Goal: Task Accomplishment & Management: Use online tool/utility

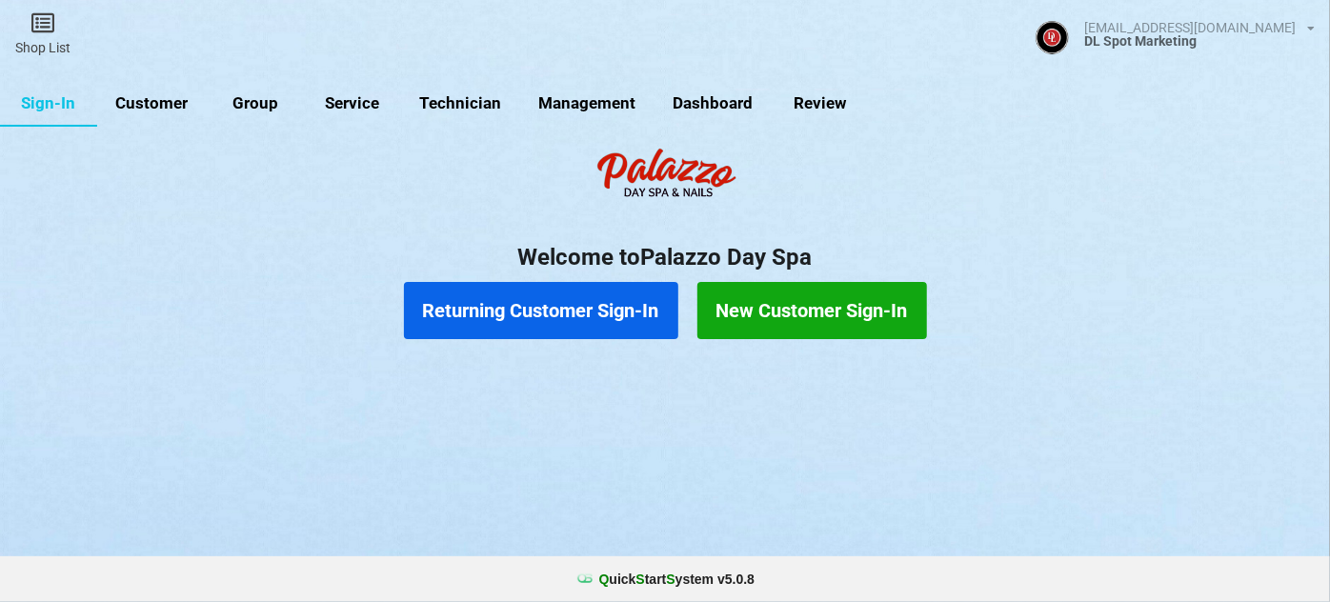
click at [167, 100] on link "Customer" at bounding box center [152, 104] width 110 height 46
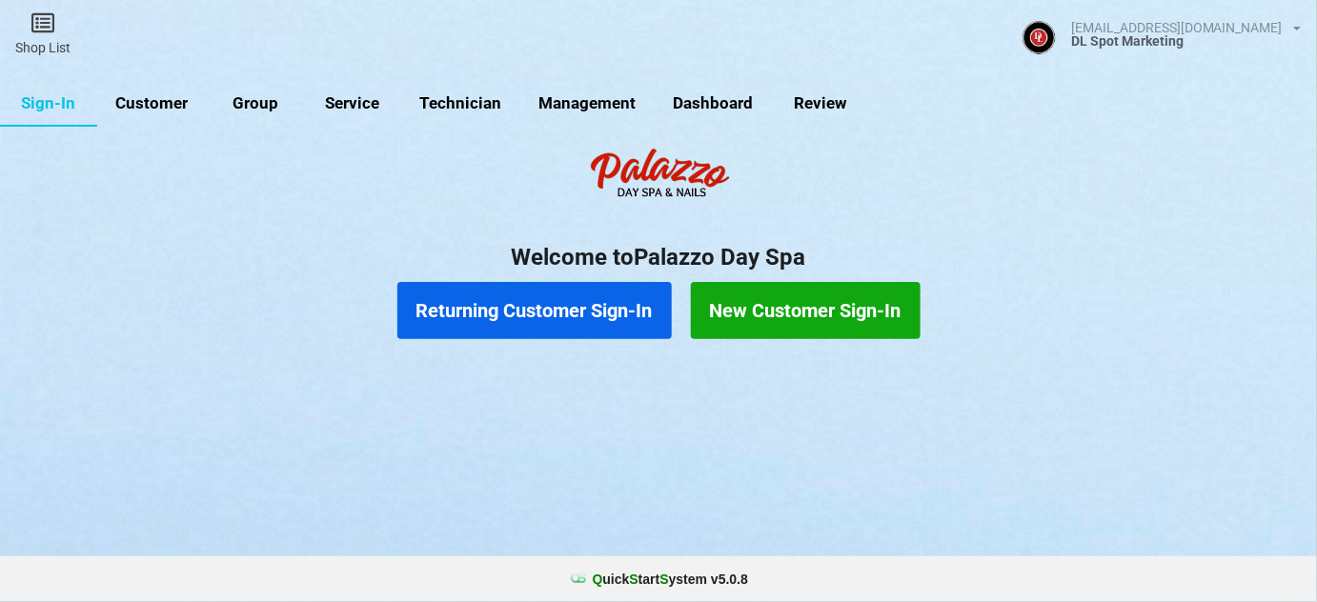
select select "25"
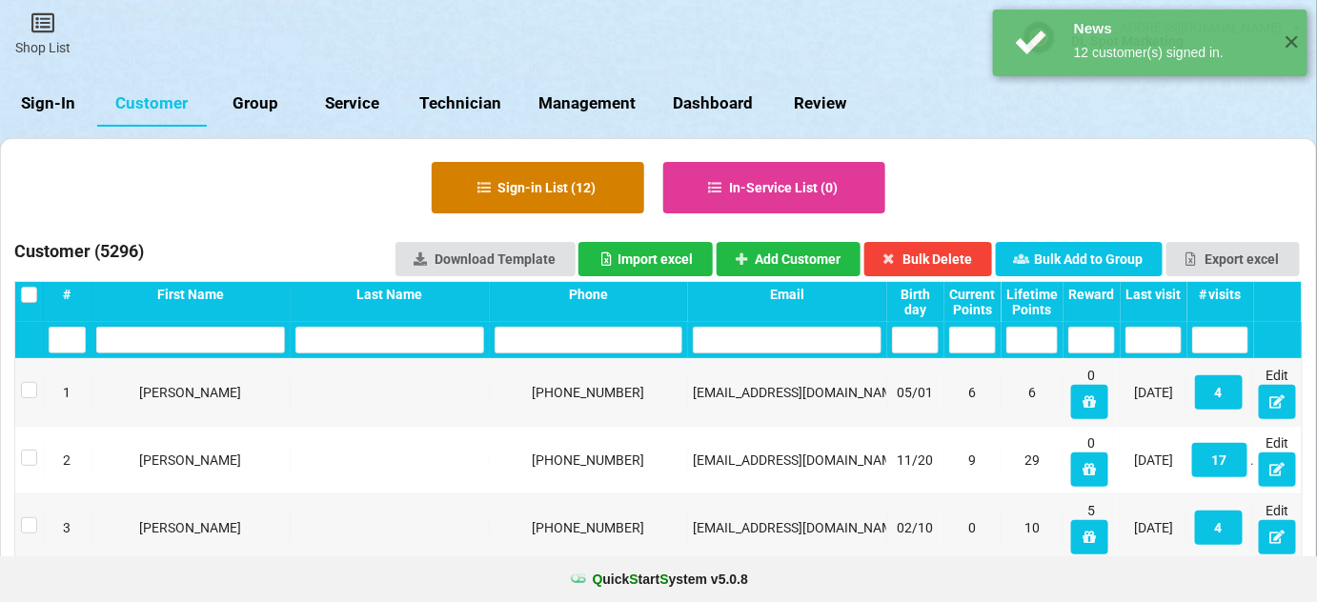
click at [575, 192] on button "Sign-in List ( 12 )" at bounding box center [538, 187] width 212 height 51
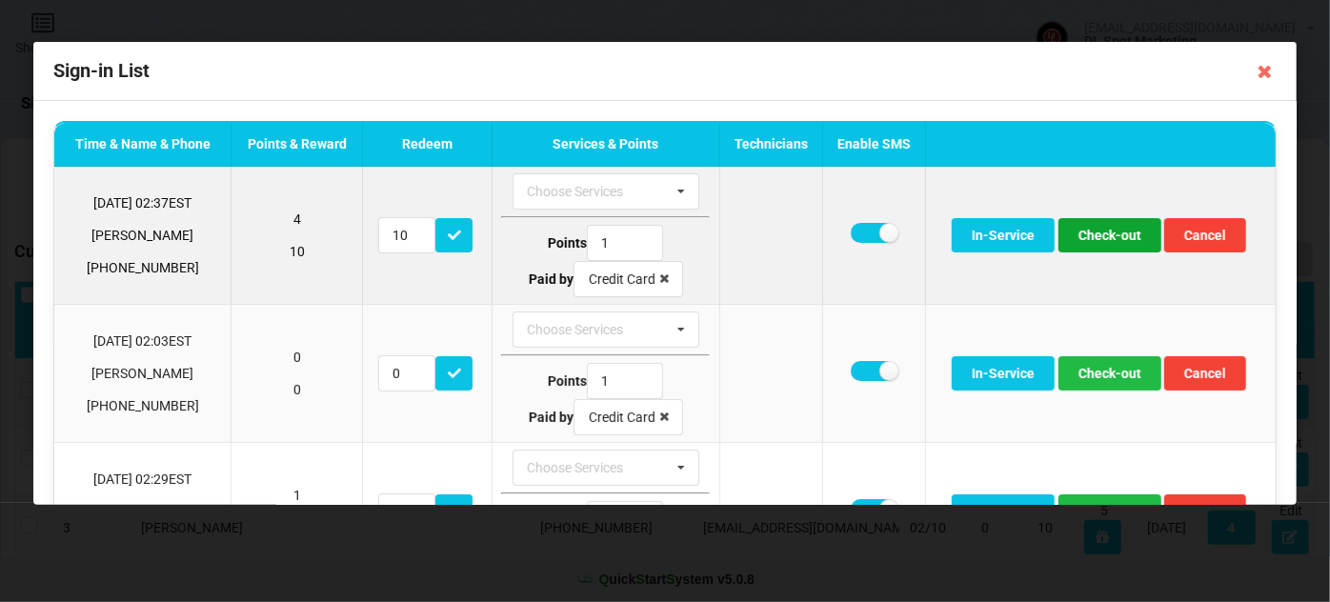
click at [1115, 235] on button "Check-out" at bounding box center [1109, 235] width 103 height 34
click at [1107, 238] on button "Check-out" at bounding box center [1109, 235] width 103 height 34
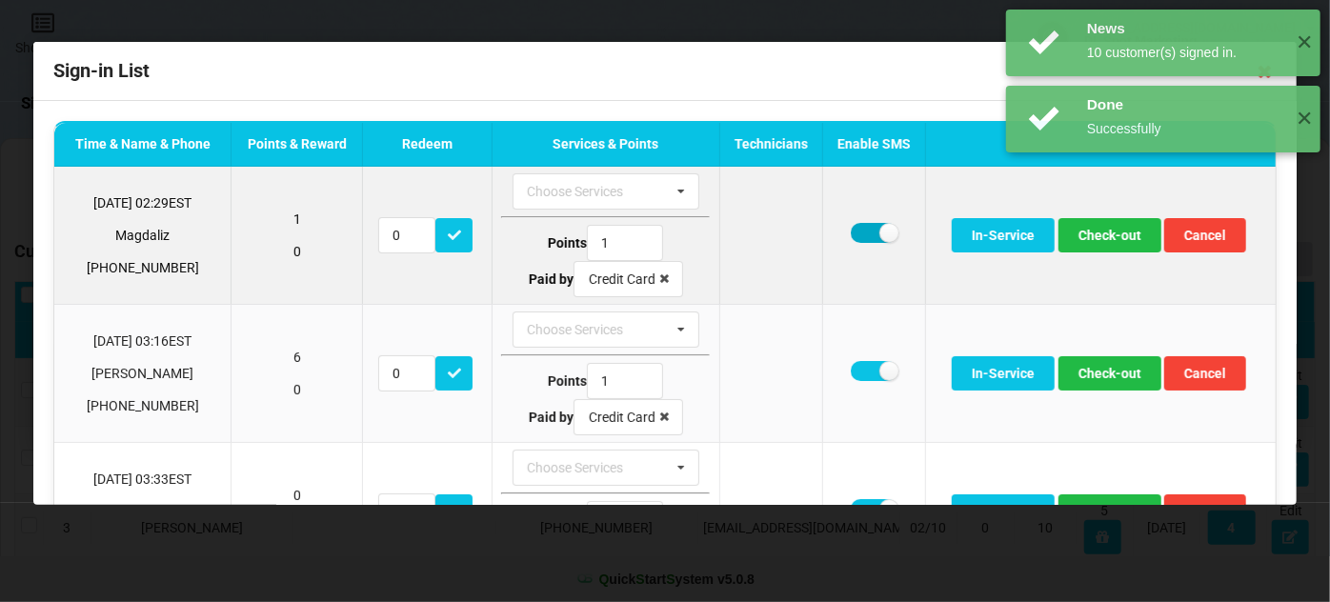
click at [854, 232] on label at bounding box center [874, 233] width 47 height 20
checkbox input "false"
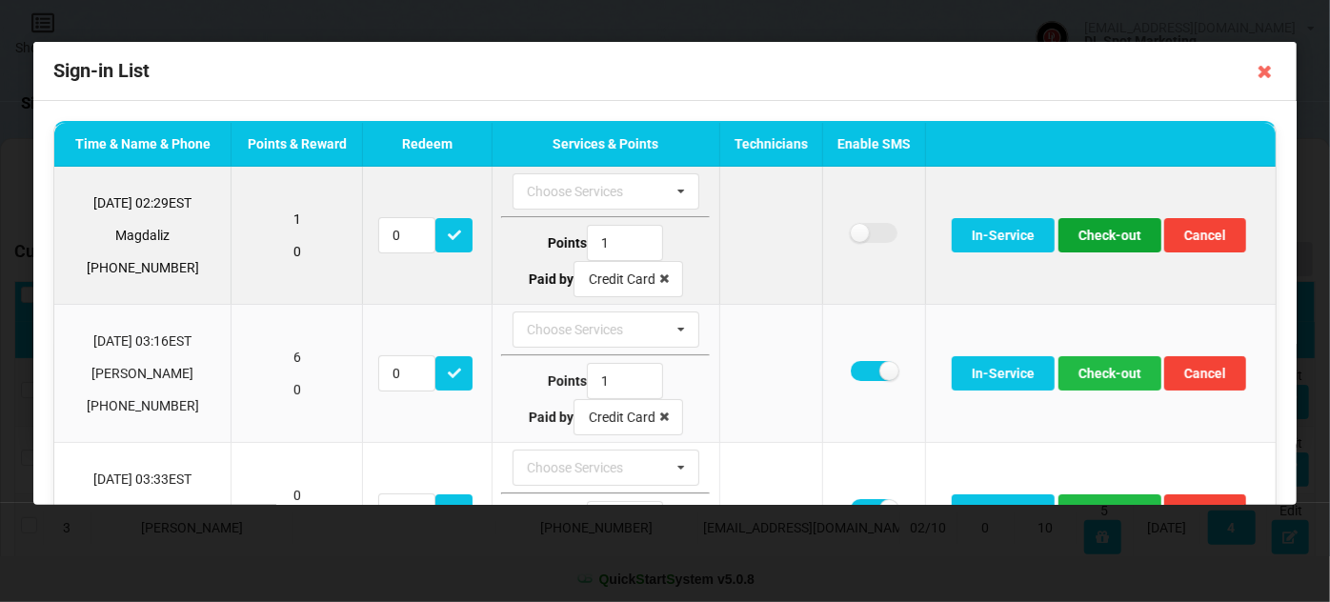
click at [1106, 235] on button "Check-out" at bounding box center [1109, 235] width 103 height 34
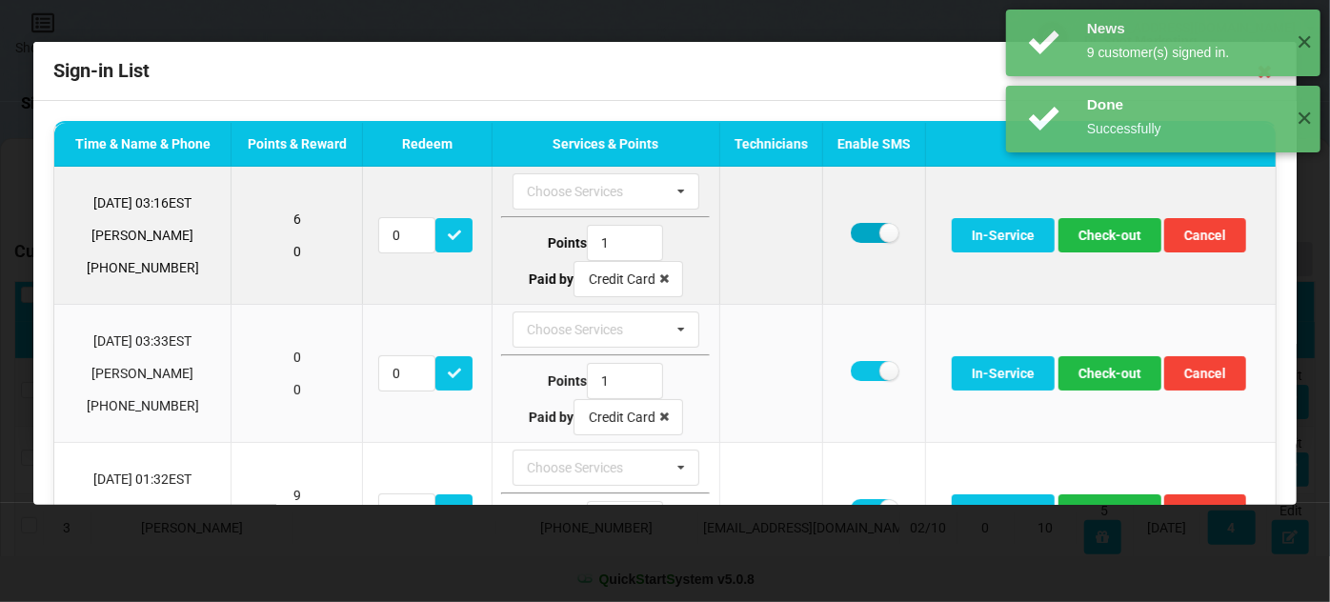
click at [851, 234] on label at bounding box center [874, 233] width 47 height 20
checkbox input "false"
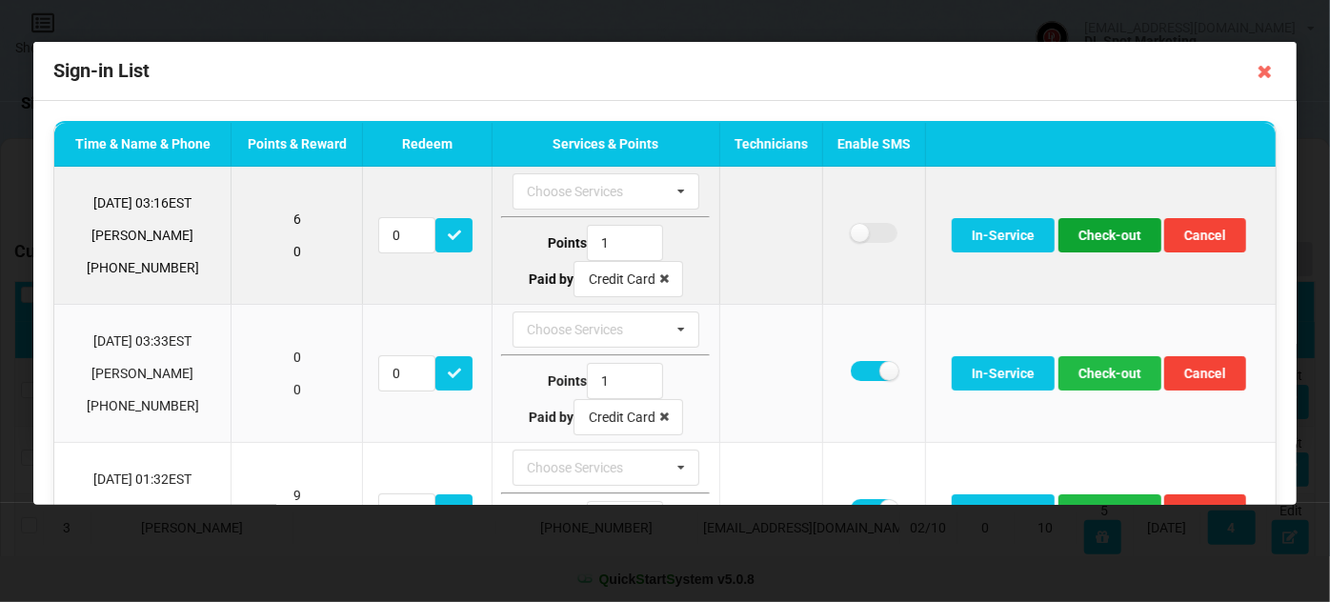
click at [1105, 232] on button "Check-out" at bounding box center [1109, 235] width 103 height 34
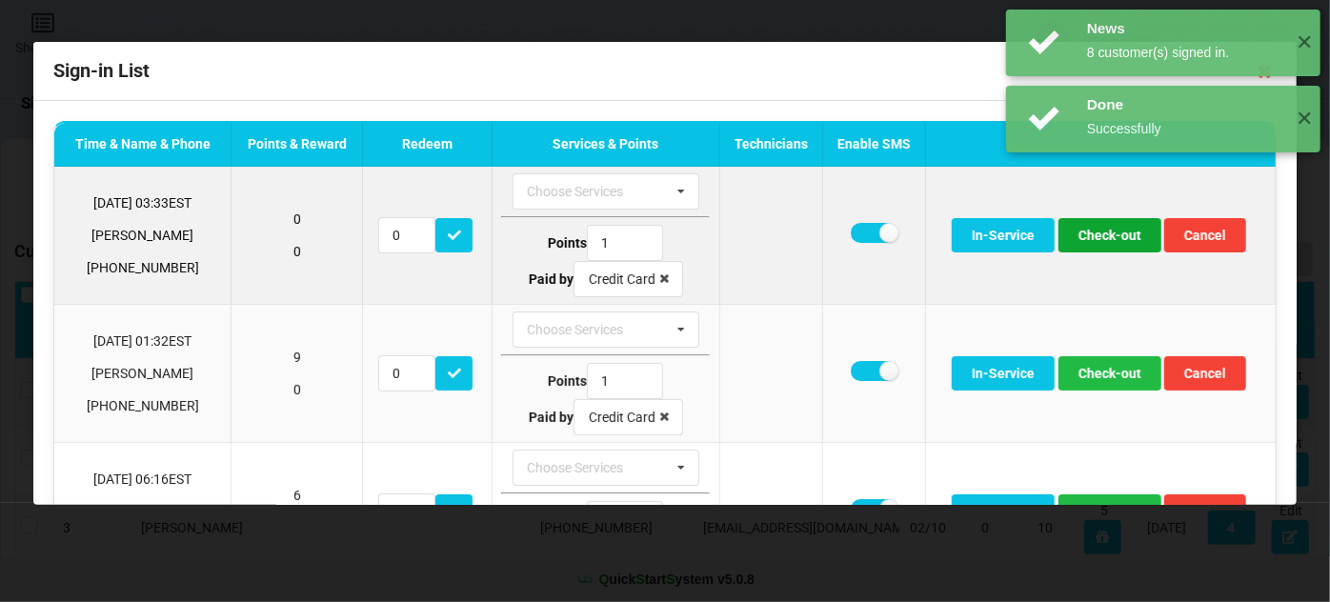
click at [1111, 235] on button "Check-out" at bounding box center [1109, 235] width 103 height 34
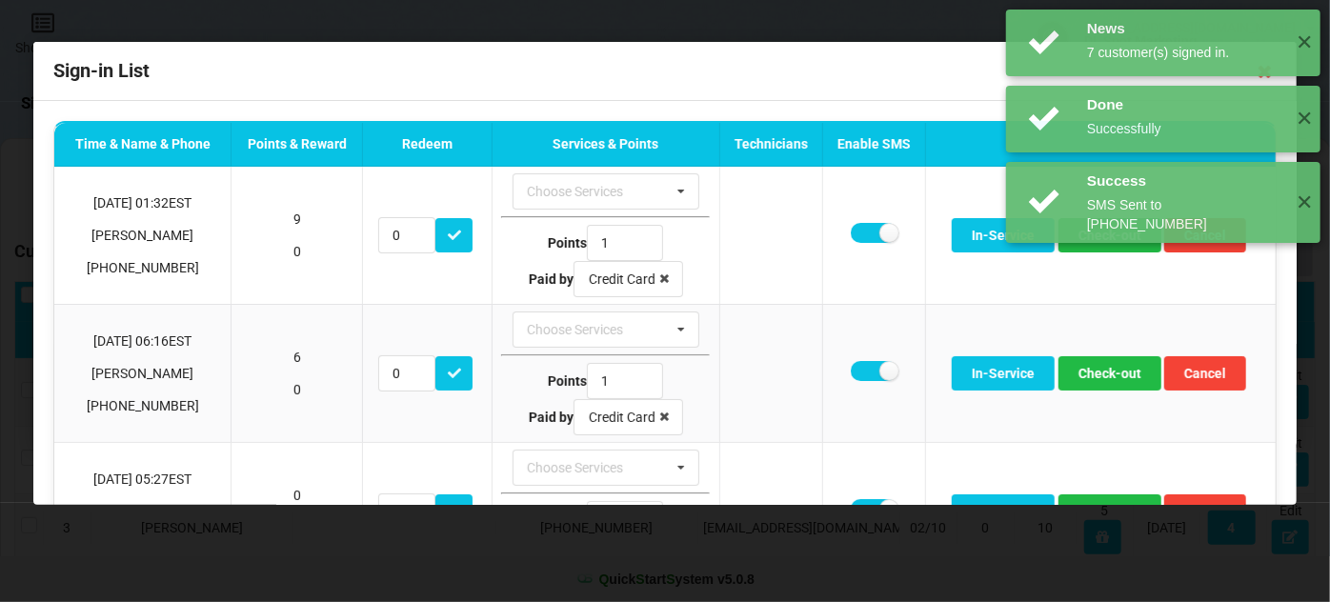
click at [1110, 237] on div "News 7 customer(s) signed in. ✕ Done Successfully ✕ Success SMS Sent to +140749…" at bounding box center [1163, 126] width 333 height 252
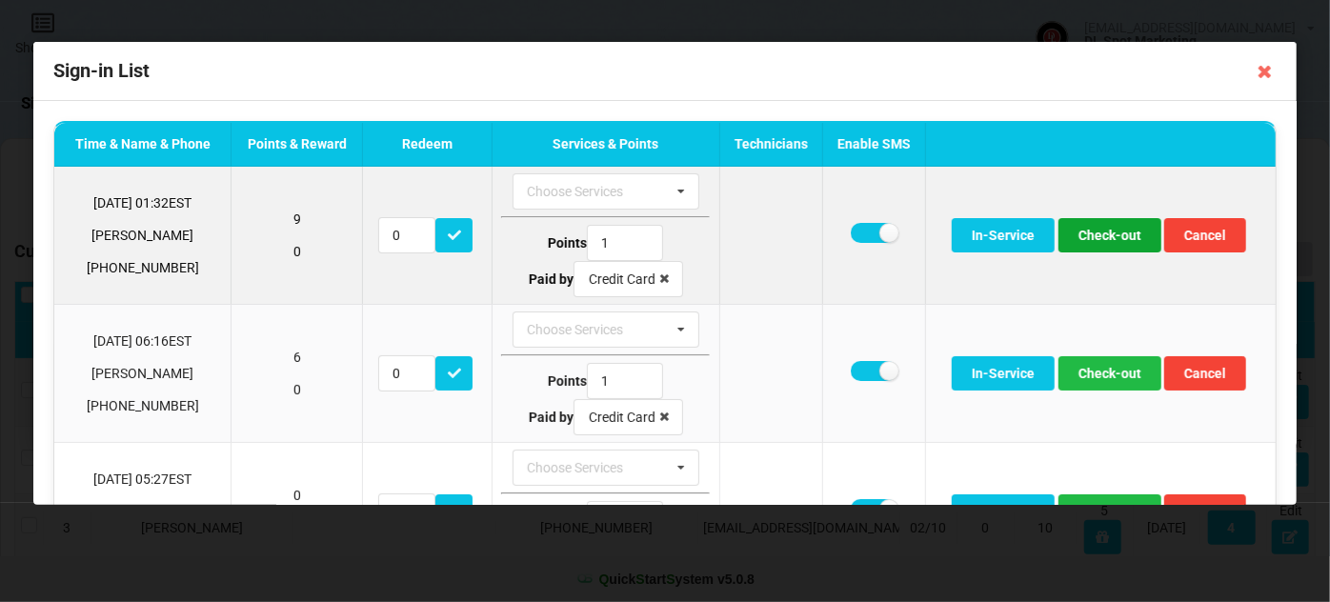
click at [1106, 238] on button "Check-out" at bounding box center [1109, 235] width 103 height 34
click at [861, 232] on label at bounding box center [874, 233] width 47 height 20
checkbox input "false"
click at [1114, 232] on button "Check-out" at bounding box center [1109, 235] width 103 height 34
click at [1105, 242] on button "Check-out" at bounding box center [1109, 235] width 103 height 34
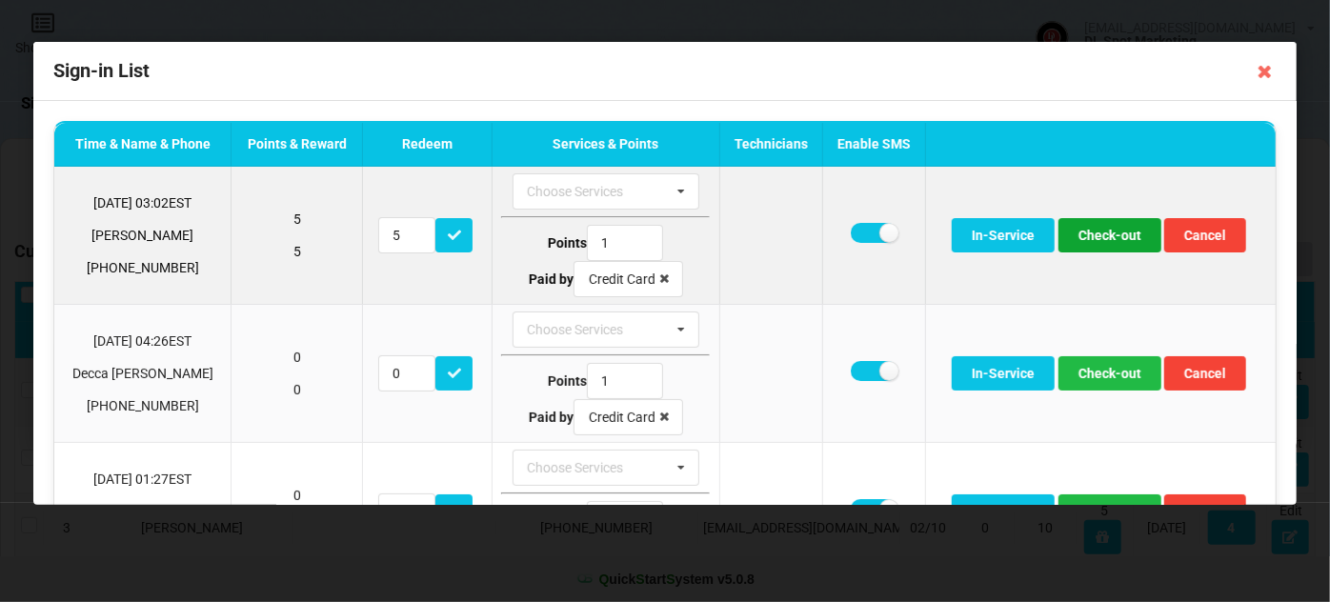
click at [1099, 235] on button "Check-out" at bounding box center [1109, 235] width 103 height 34
click at [1105, 239] on button "Check-out" at bounding box center [1109, 235] width 103 height 34
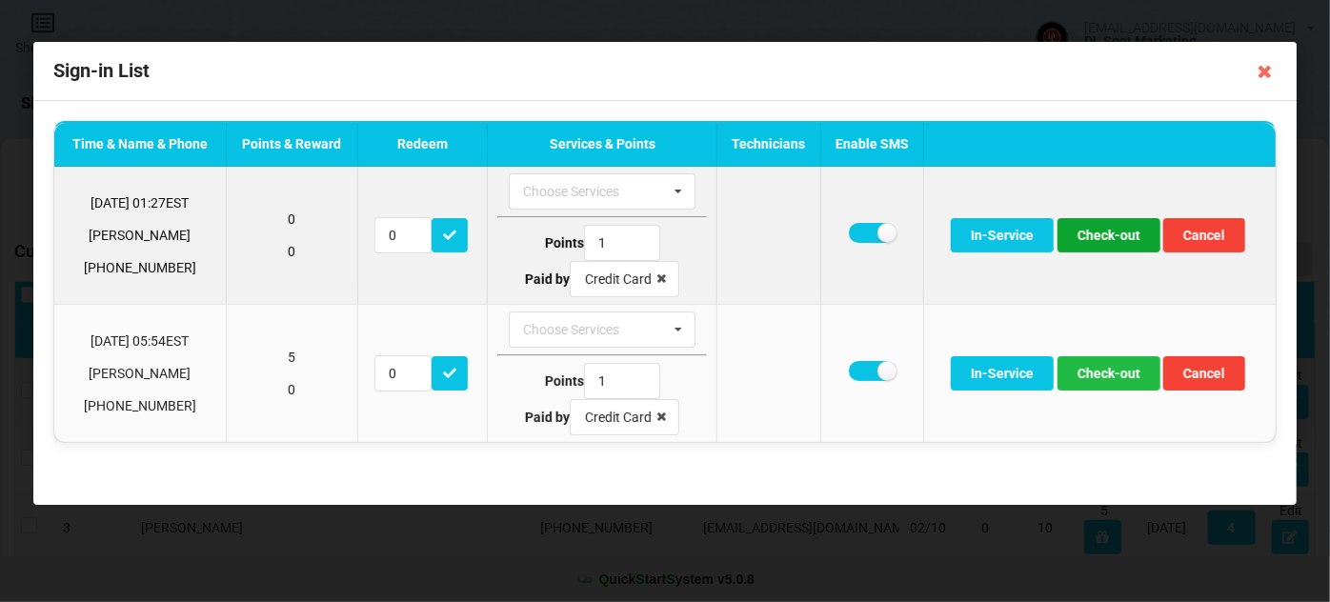
click at [1103, 240] on button "Check-out" at bounding box center [1109, 235] width 103 height 34
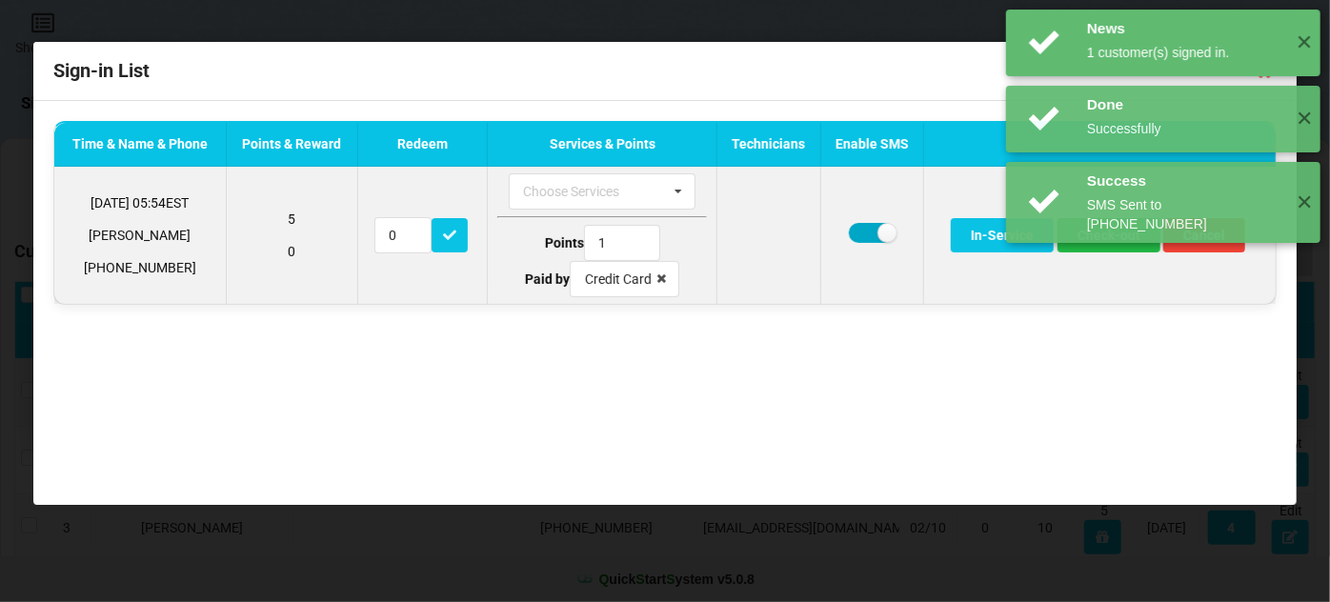
click at [861, 234] on label at bounding box center [872, 233] width 47 height 20
checkbox input "false"
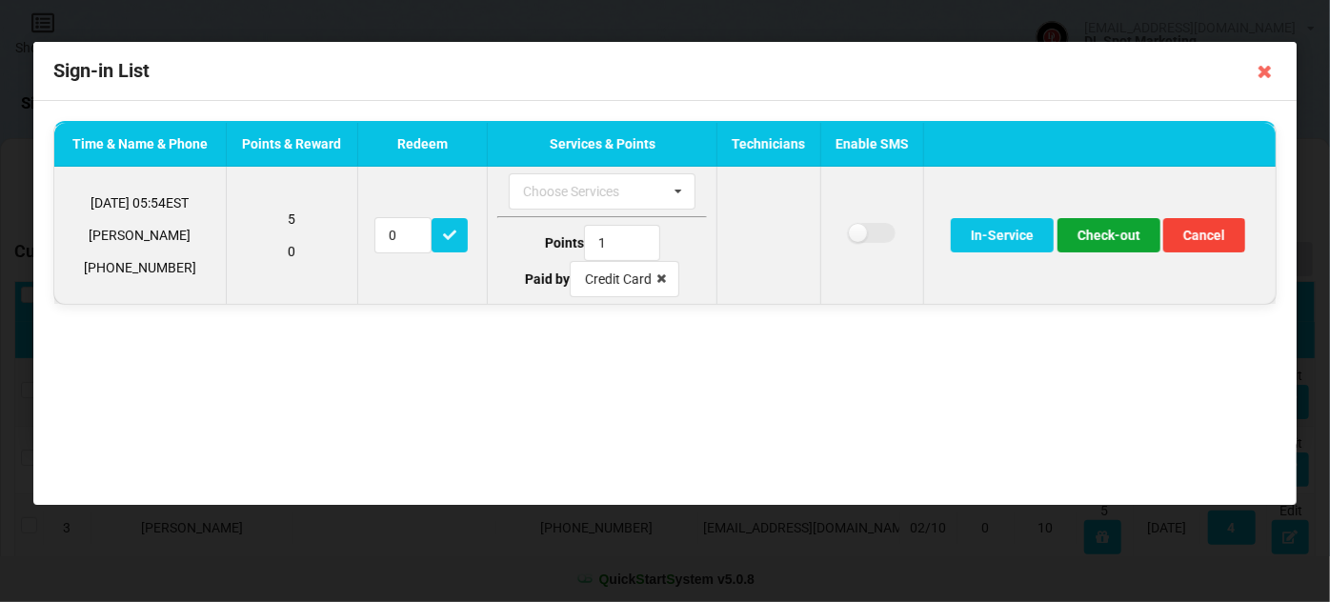
click at [1118, 239] on button "Check-out" at bounding box center [1109, 235] width 103 height 34
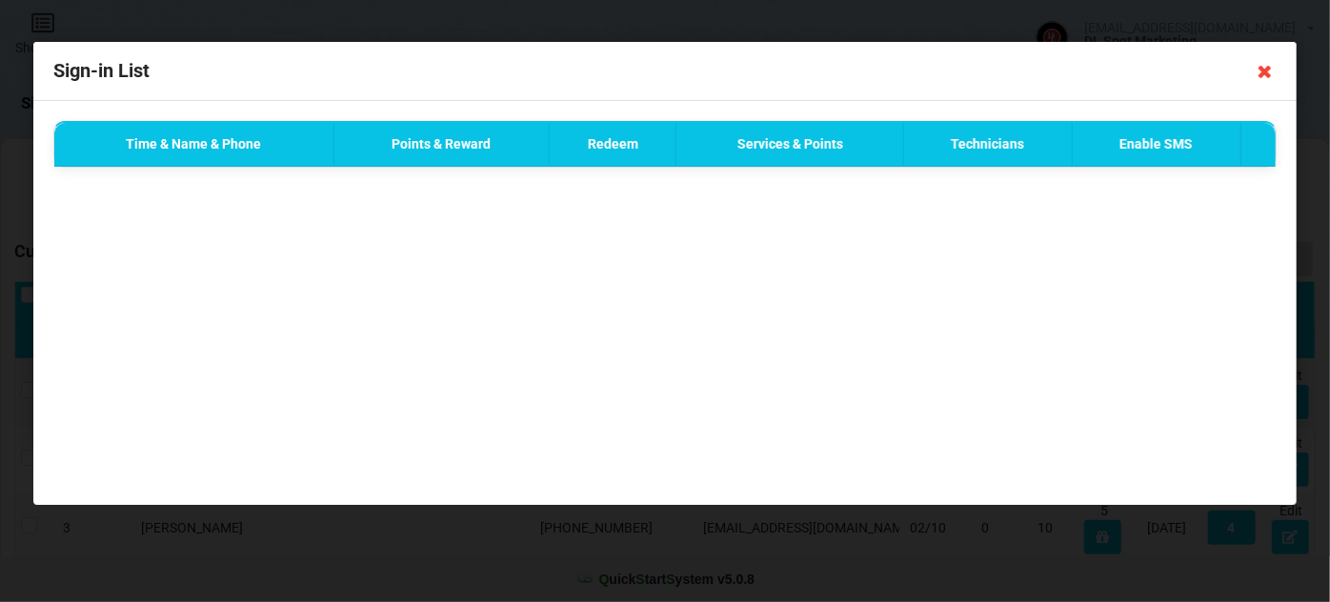
click at [1268, 74] on icon at bounding box center [1265, 71] width 30 height 30
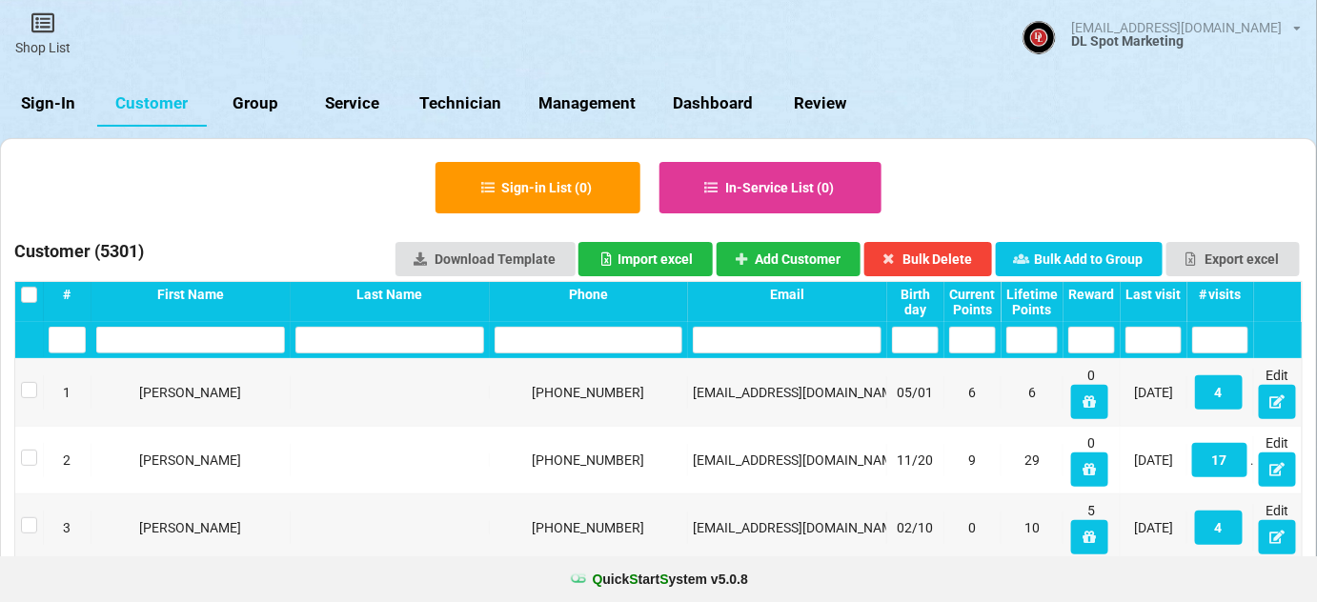
click at [63, 94] on link "Sign-In" at bounding box center [48, 104] width 97 height 46
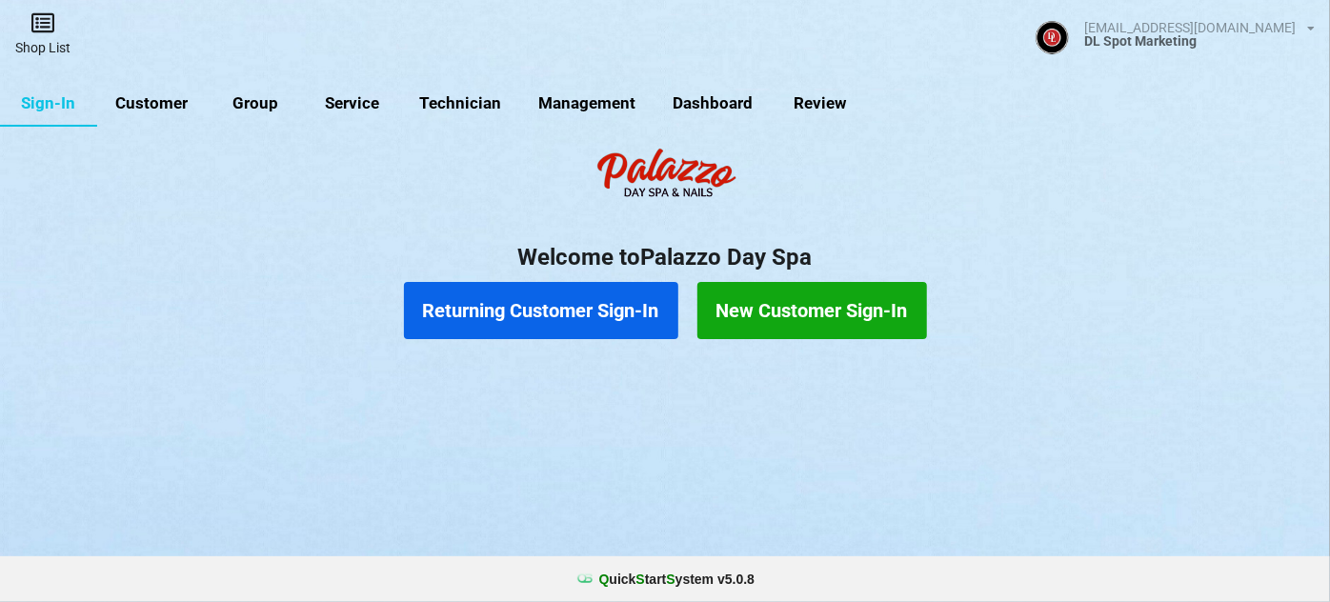
click at [43, 19] on icon at bounding box center [43, 22] width 27 height 23
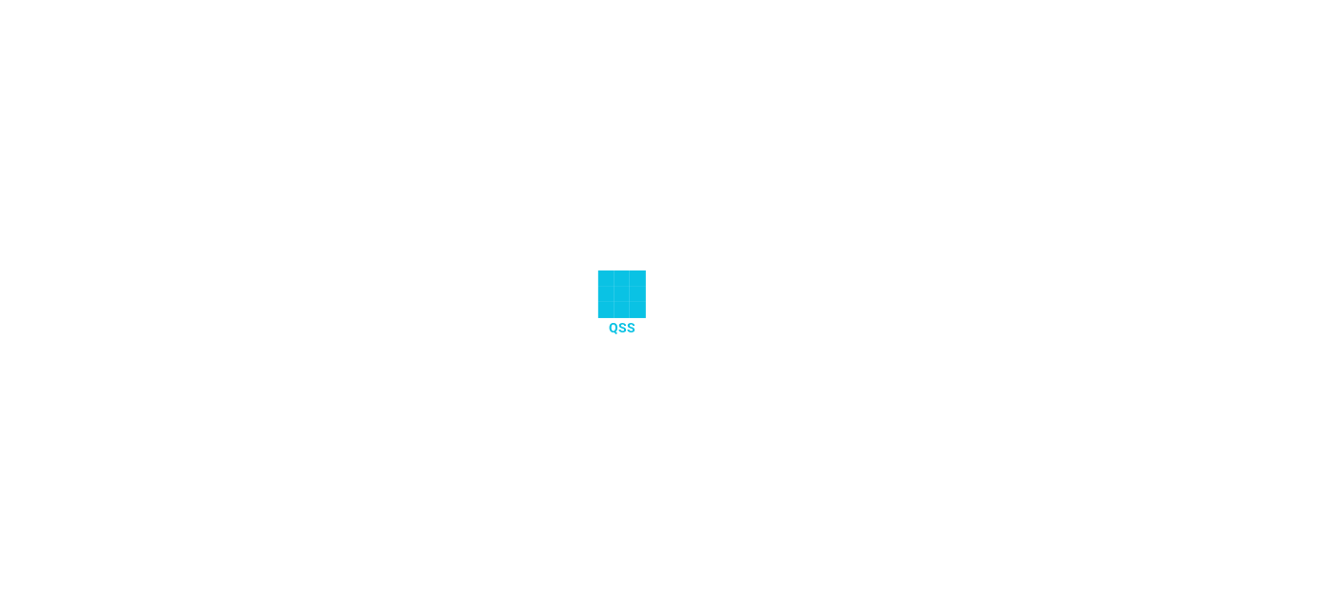
select select "25"
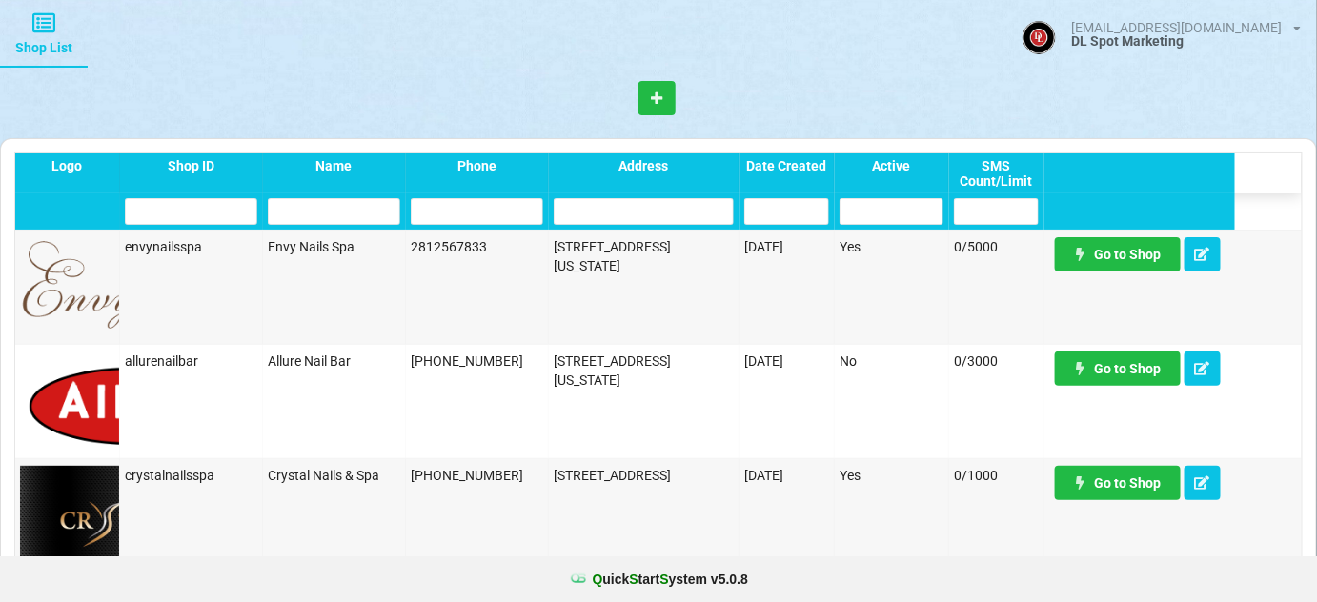
scroll to position [1270, 0]
click at [736, 495] on link "Go to Shop" at bounding box center [726, 497] width 19 height 5
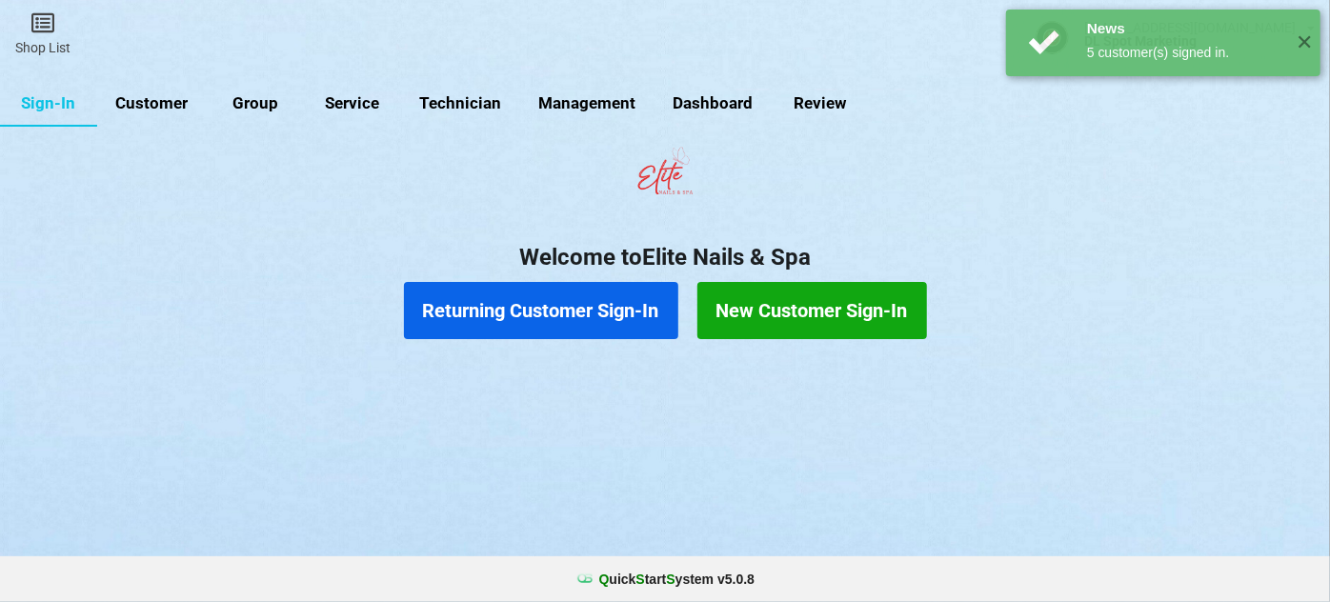
click at [636, 290] on link "Customer" at bounding box center [639, 291] width 6 height 2
select select "25"
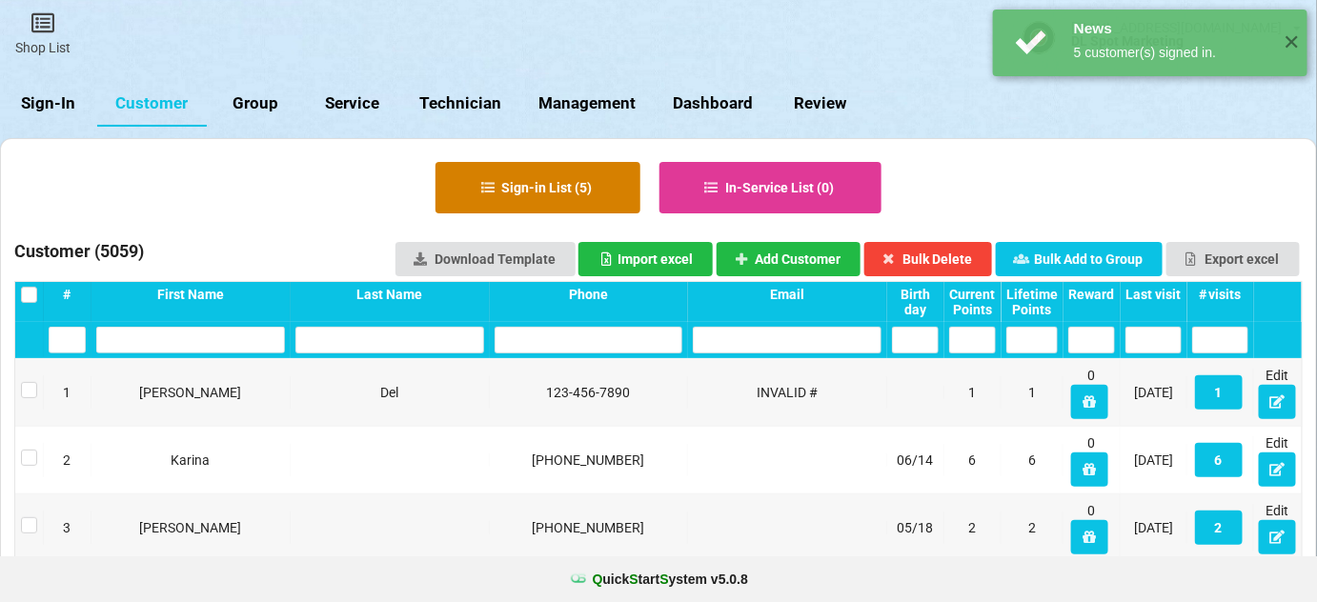
click at [553, 192] on button "Sign-in List ( 5 )" at bounding box center [537, 187] width 205 height 51
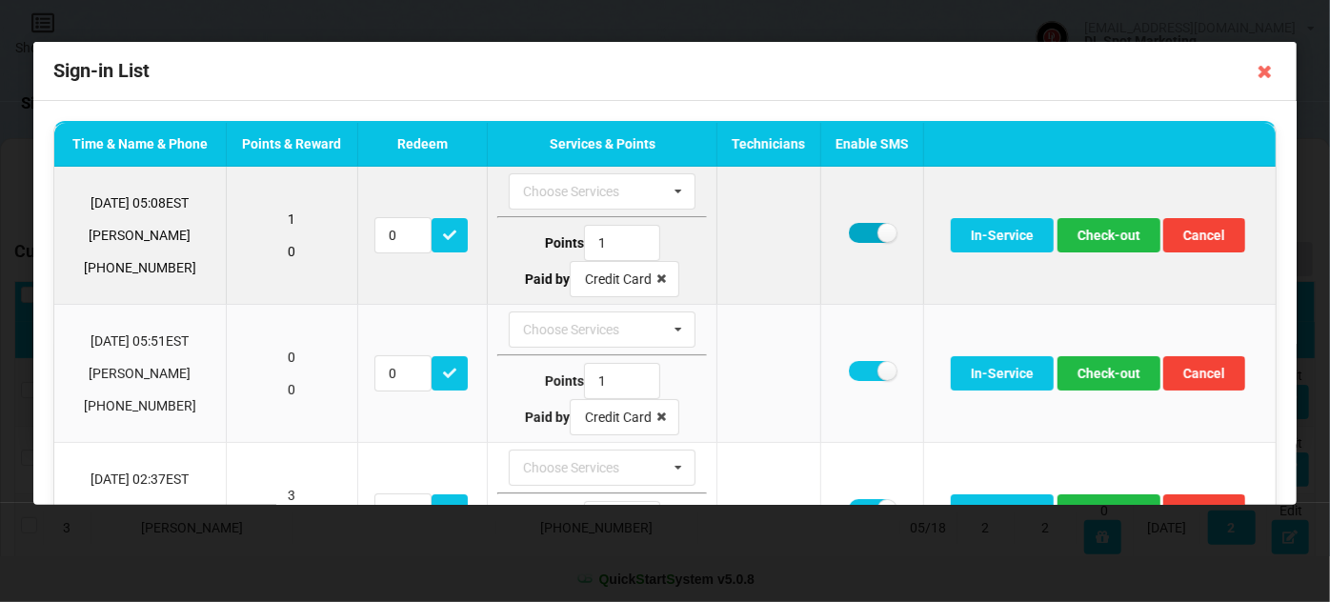
click at [857, 232] on label at bounding box center [872, 233] width 47 height 20
checkbox input "false"
click at [1107, 239] on button "Check-out" at bounding box center [1109, 235] width 103 height 34
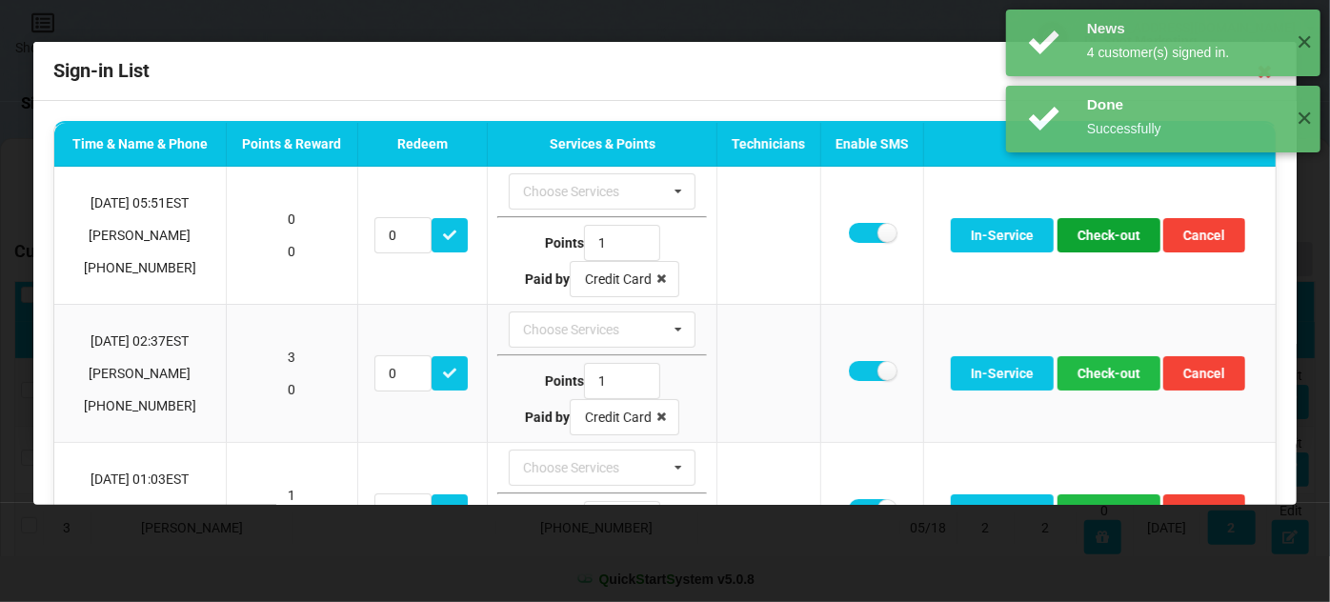
click at [1107, 240] on button "Check-out" at bounding box center [1109, 235] width 103 height 34
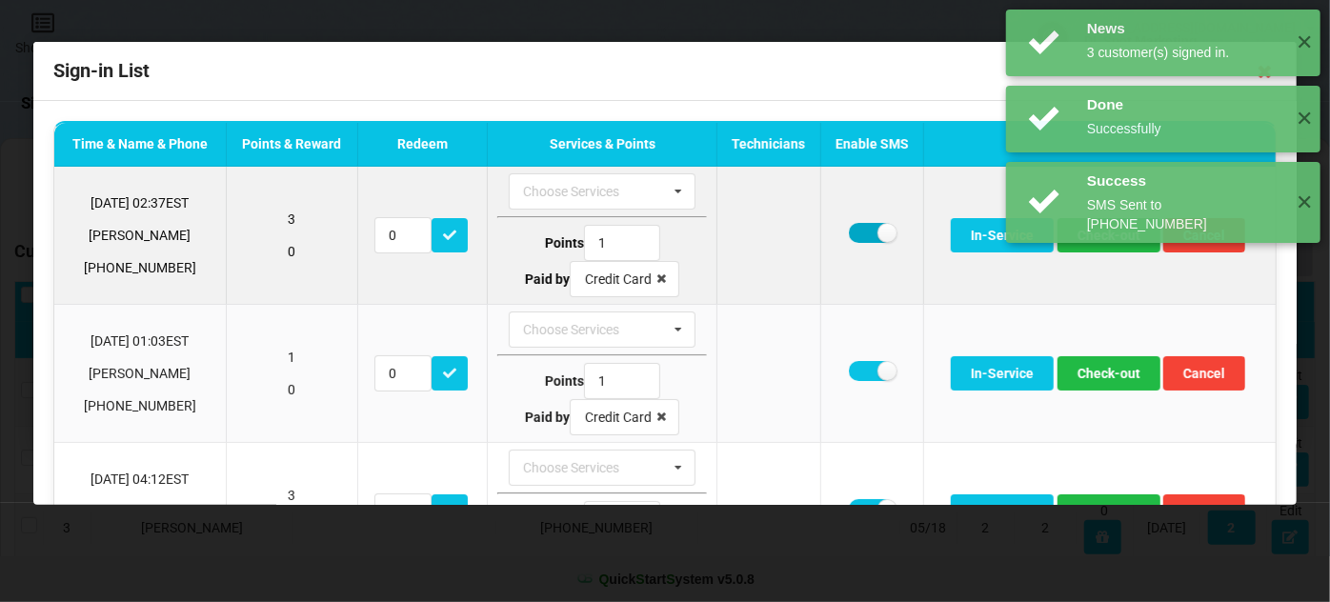
click at [853, 235] on label at bounding box center [872, 233] width 47 height 20
checkbox input "false"
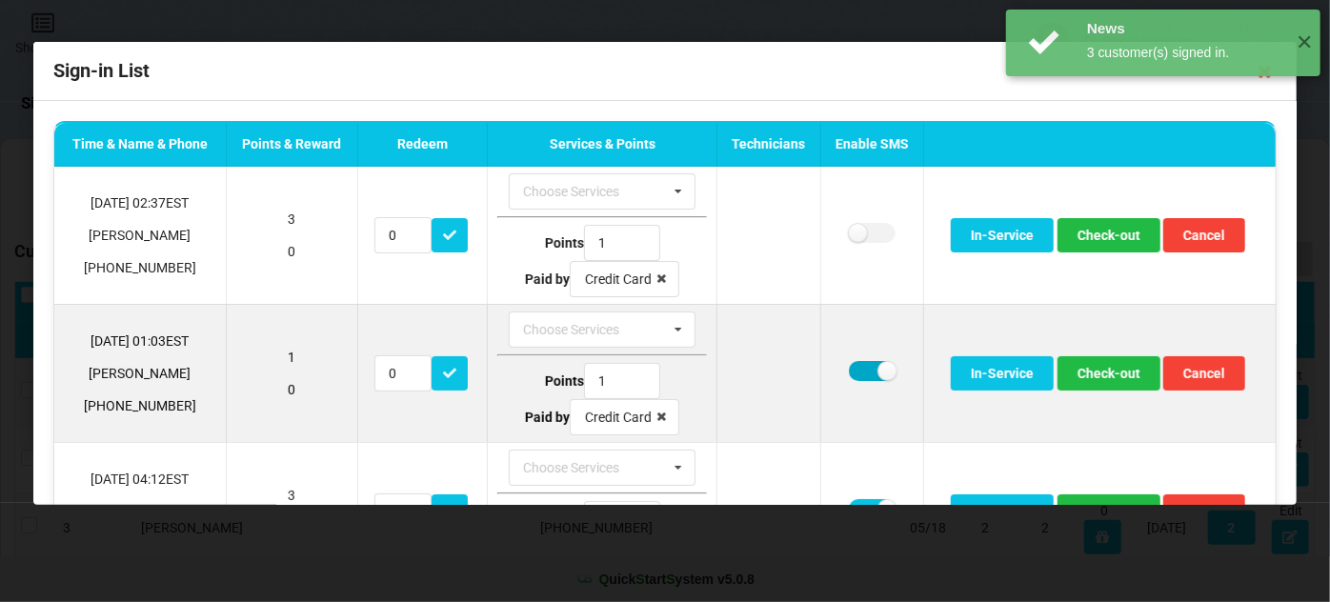
click at [867, 373] on label at bounding box center [872, 371] width 47 height 20
checkbox input "false"
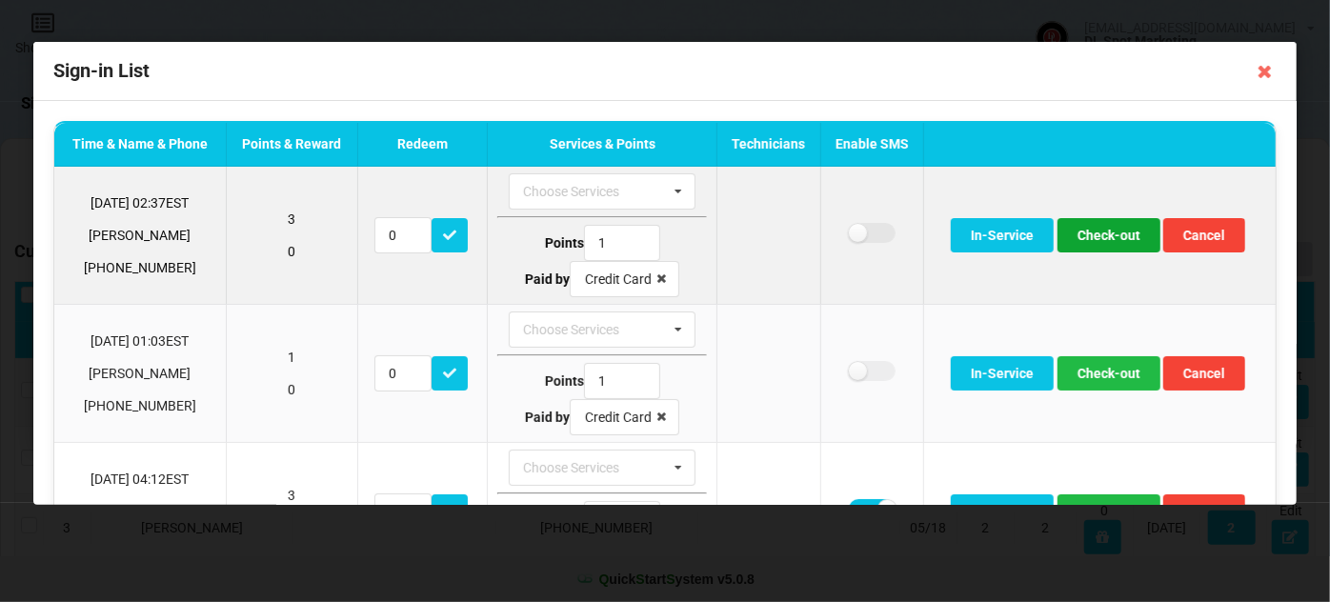
click at [1081, 232] on button "Check-out" at bounding box center [1109, 235] width 103 height 34
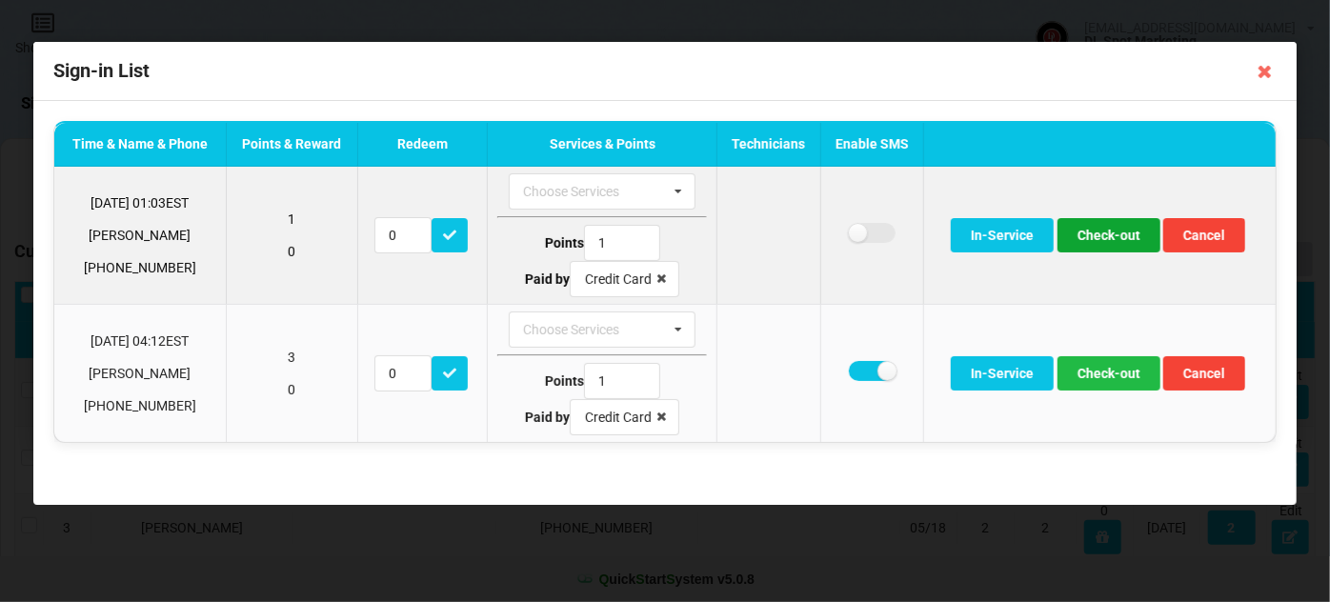
click at [1113, 232] on button "Check-out" at bounding box center [1109, 235] width 103 height 34
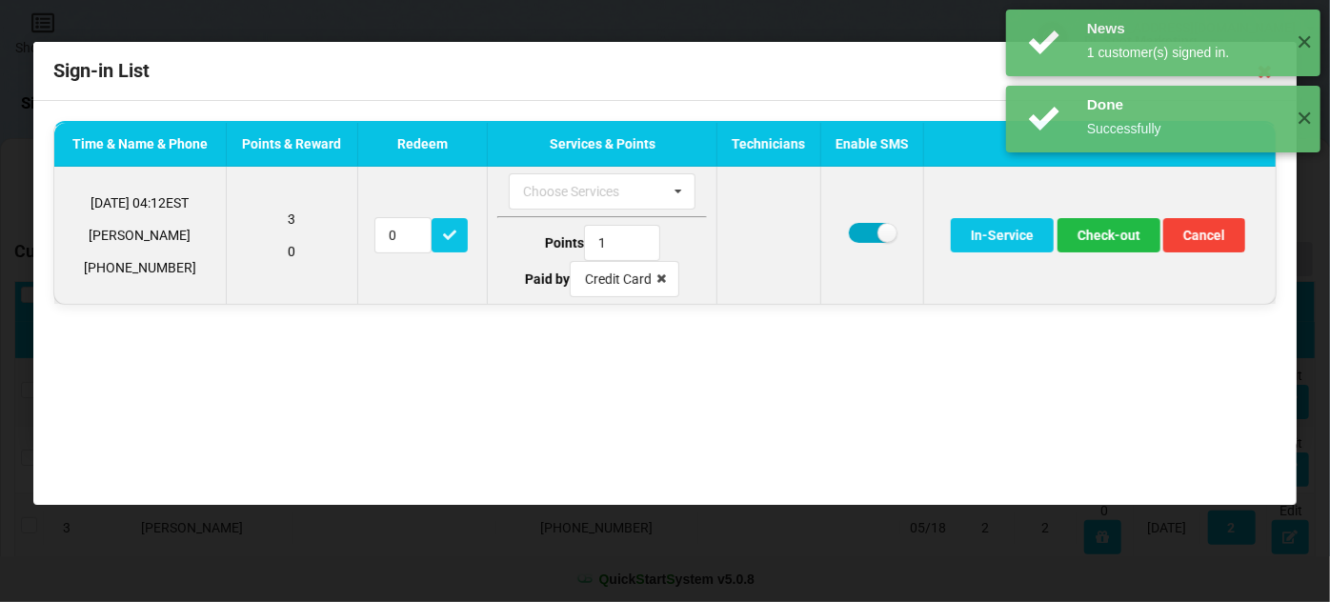
drag, startPoint x: 860, startPoint y: 227, endPoint x: 964, endPoint y: 231, distance: 103.9
click at [861, 227] on label at bounding box center [872, 233] width 47 height 20
checkbox input "false"
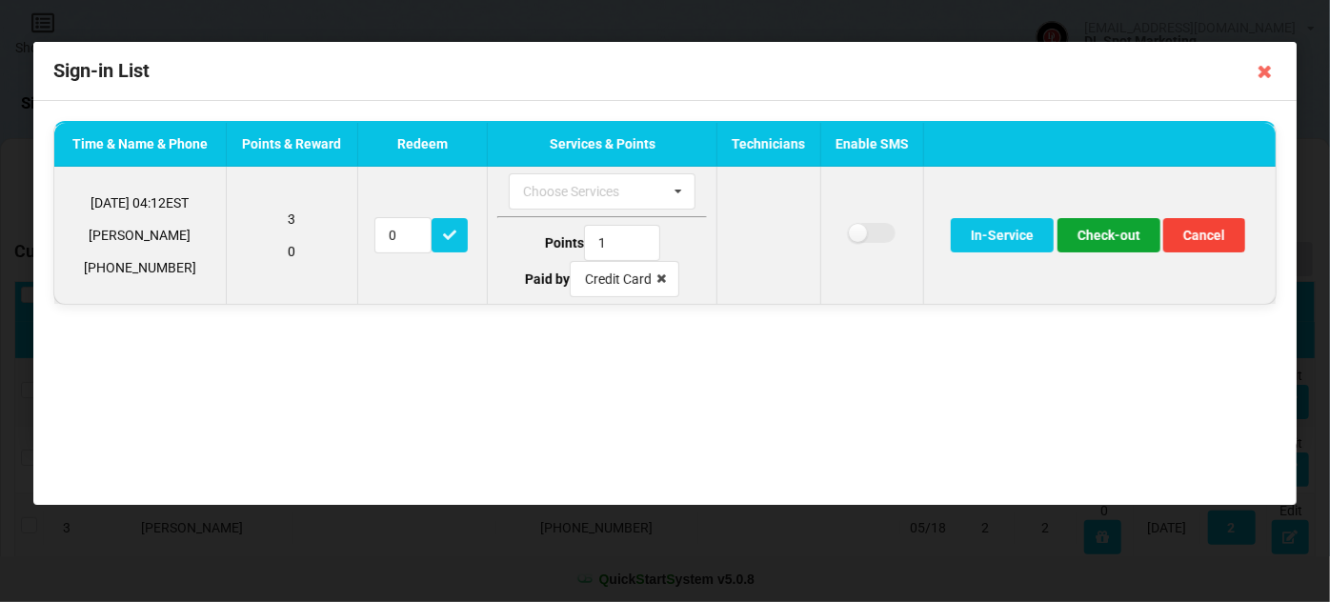
click at [1102, 228] on button "Check-out" at bounding box center [1109, 235] width 103 height 34
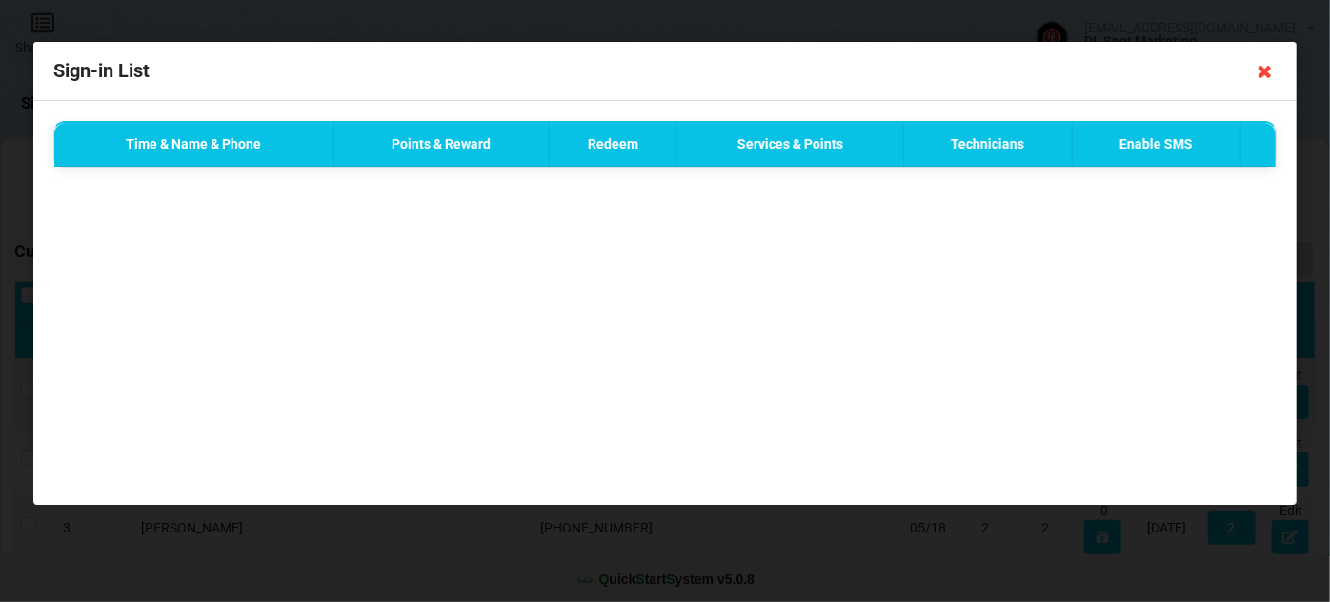
click at [1265, 71] on icon at bounding box center [1265, 71] width 30 height 30
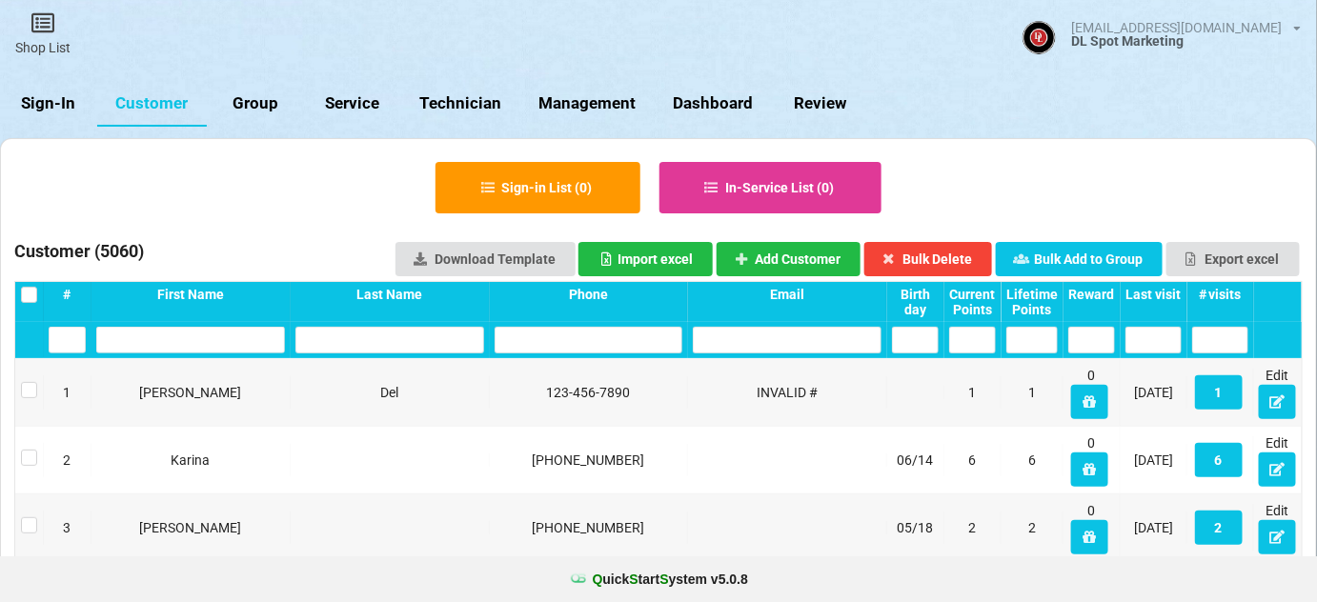
click at [65, 98] on link "Sign-In" at bounding box center [48, 104] width 97 height 46
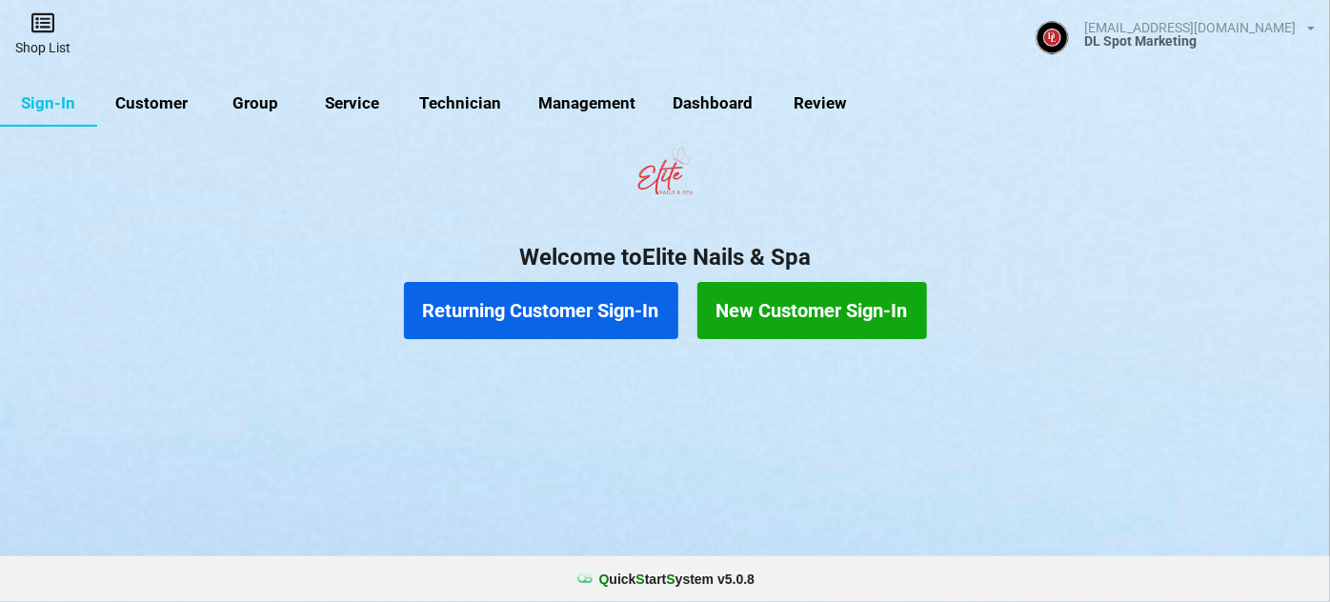
click at [52, 34] on link "Shop List" at bounding box center [43, 34] width 86 height 68
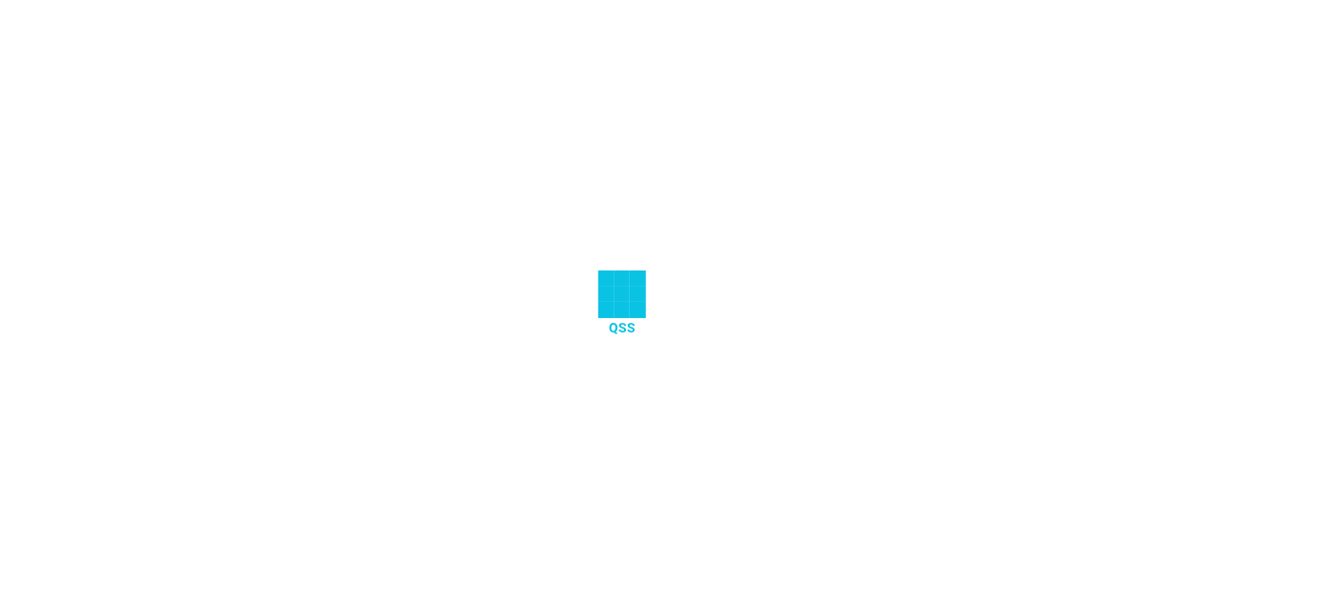
select select "25"
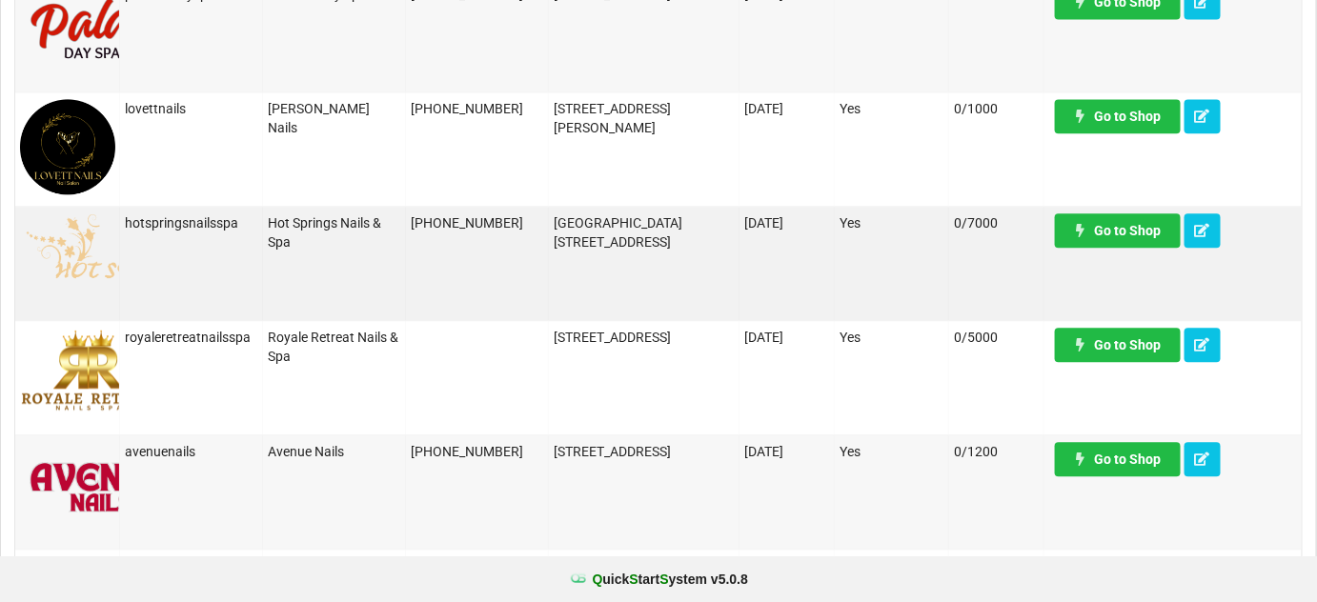
scroll to position [1502, 0]
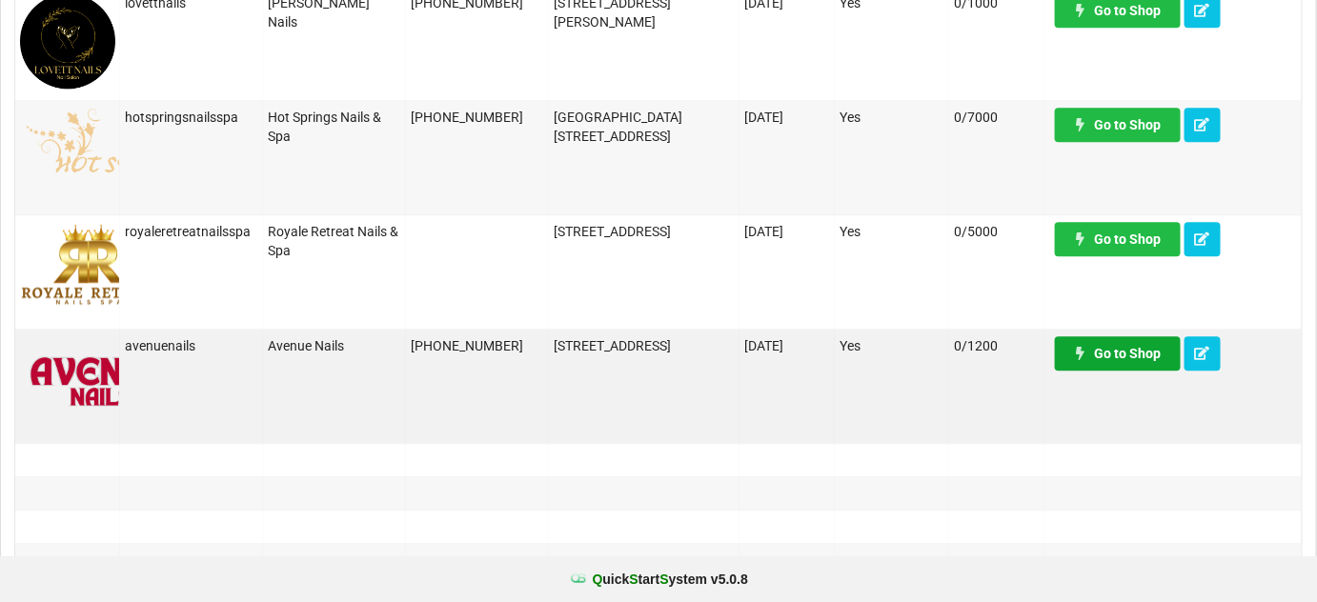
click at [662, 313] on link "Go to Shop" at bounding box center [661, 313] width 1 height 0
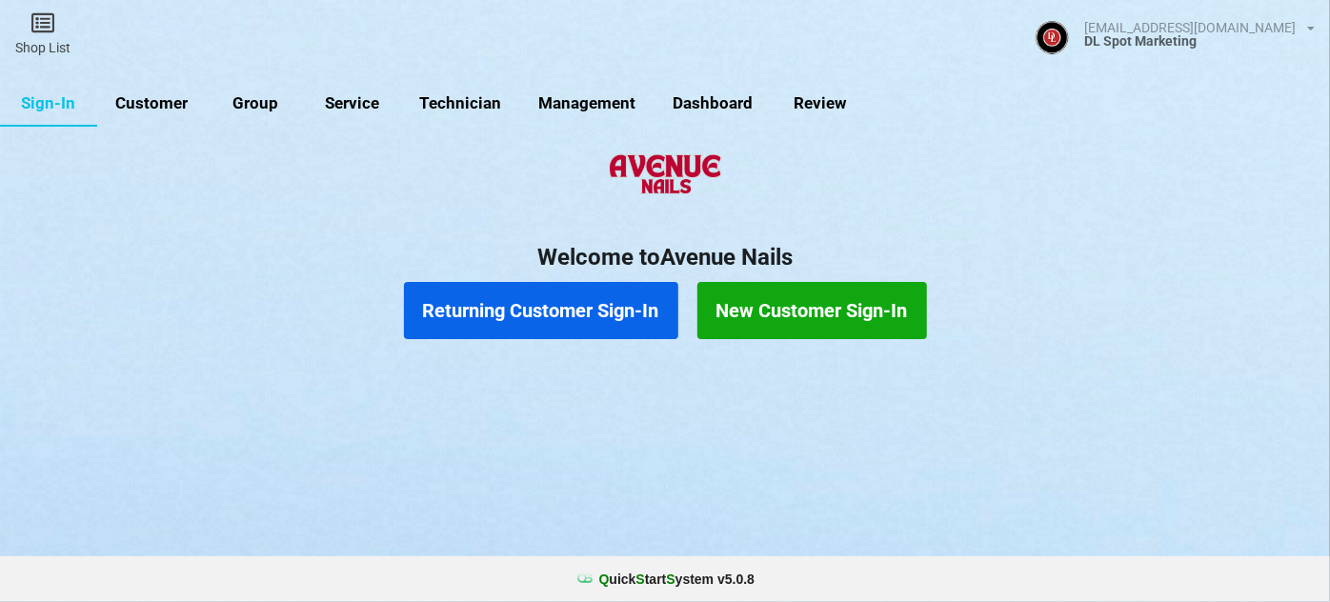
click at [156, 106] on link "Customer" at bounding box center [152, 104] width 110 height 46
select select "25"
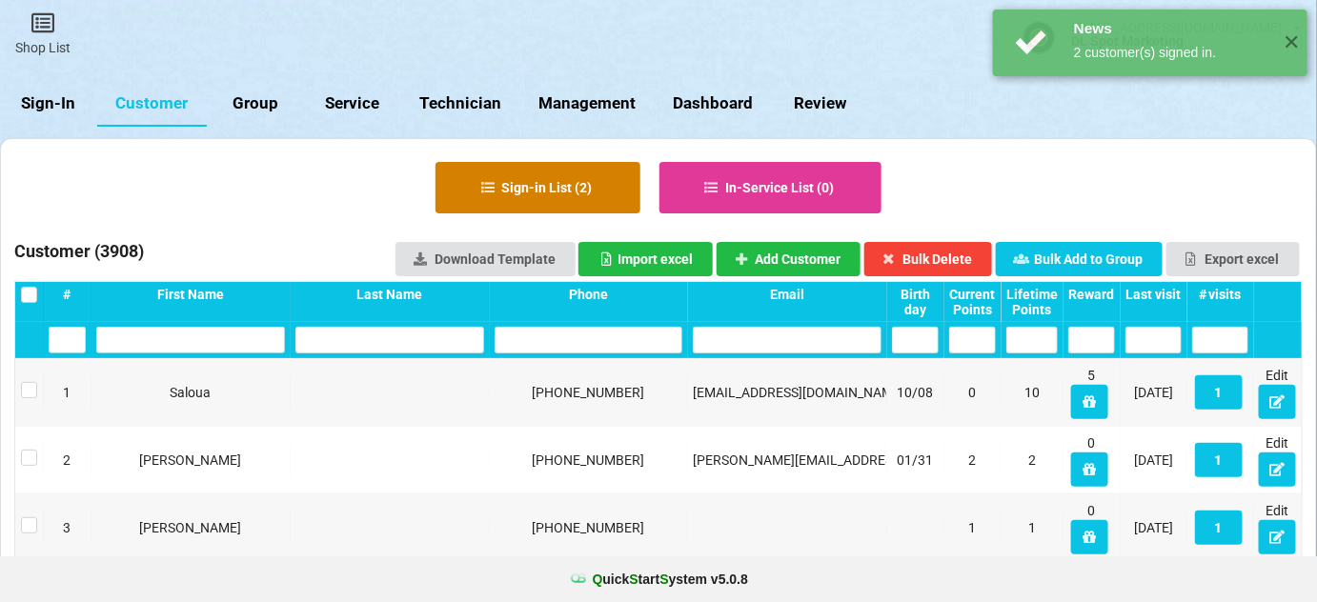
click at [598, 194] on button "Sign-in List ( 2 )" at bounding box center [537, 187] width 205 height 51
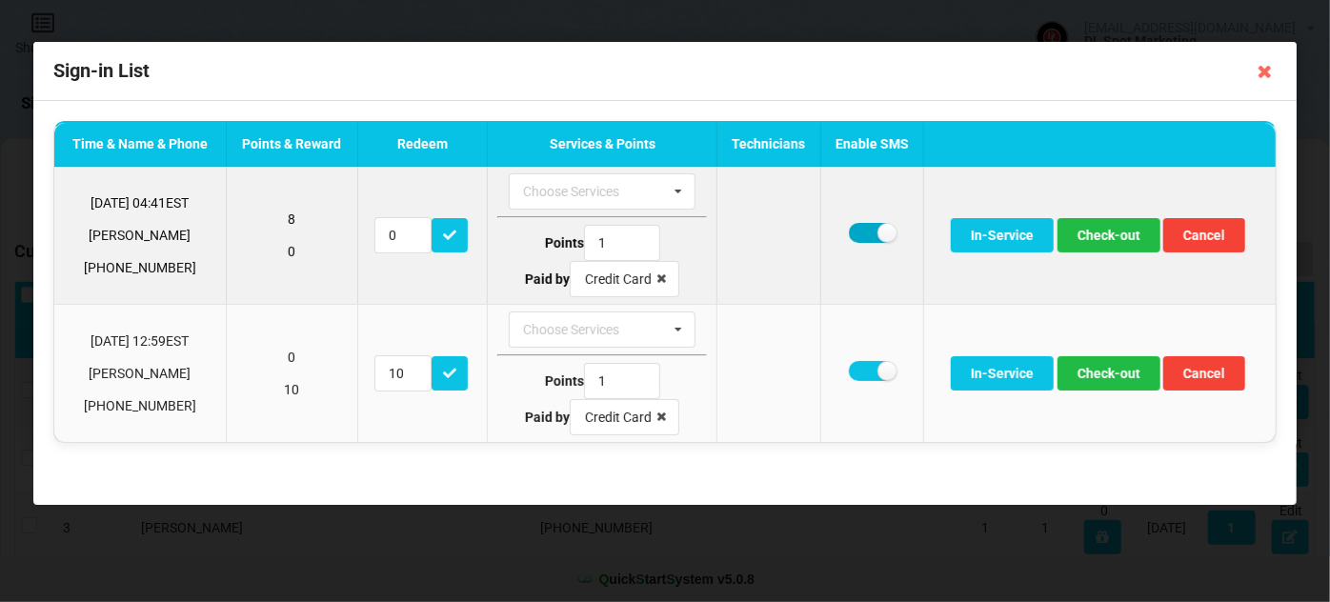
click at [860, 228] on label at bounding box center [872, 233] width 47 height 20
checkbox input "false"
click at [1120, 232] on button "Check-out" at bounding box center [1109, 235] width 103 height 34
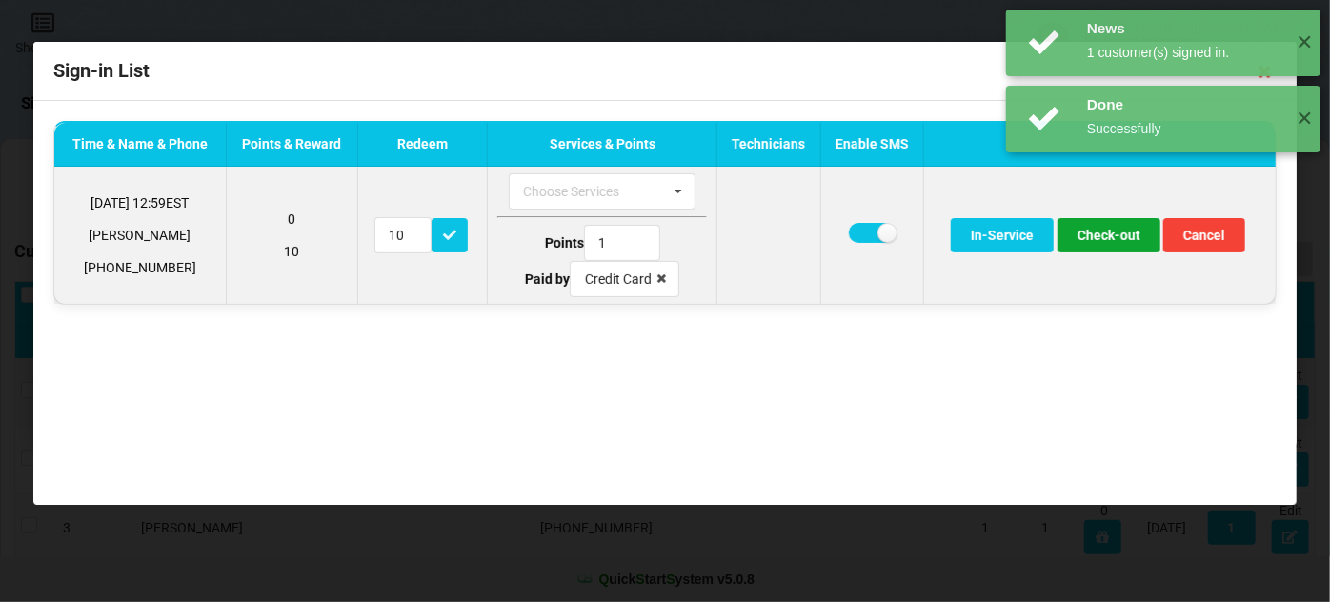
click at [1115, 232] on button "Check-out" at bounding box center [1109, 235] width 103 height 34
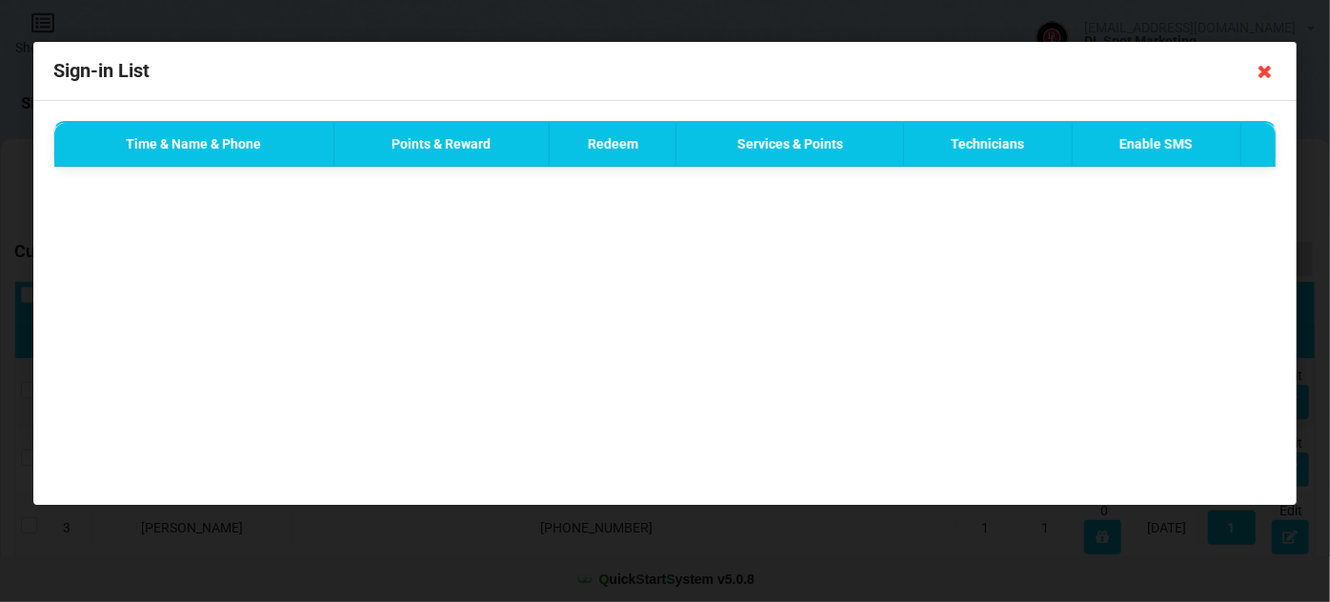
click at [1266, 72] on icon at bounding box center [1265, 71] width 30 height 30
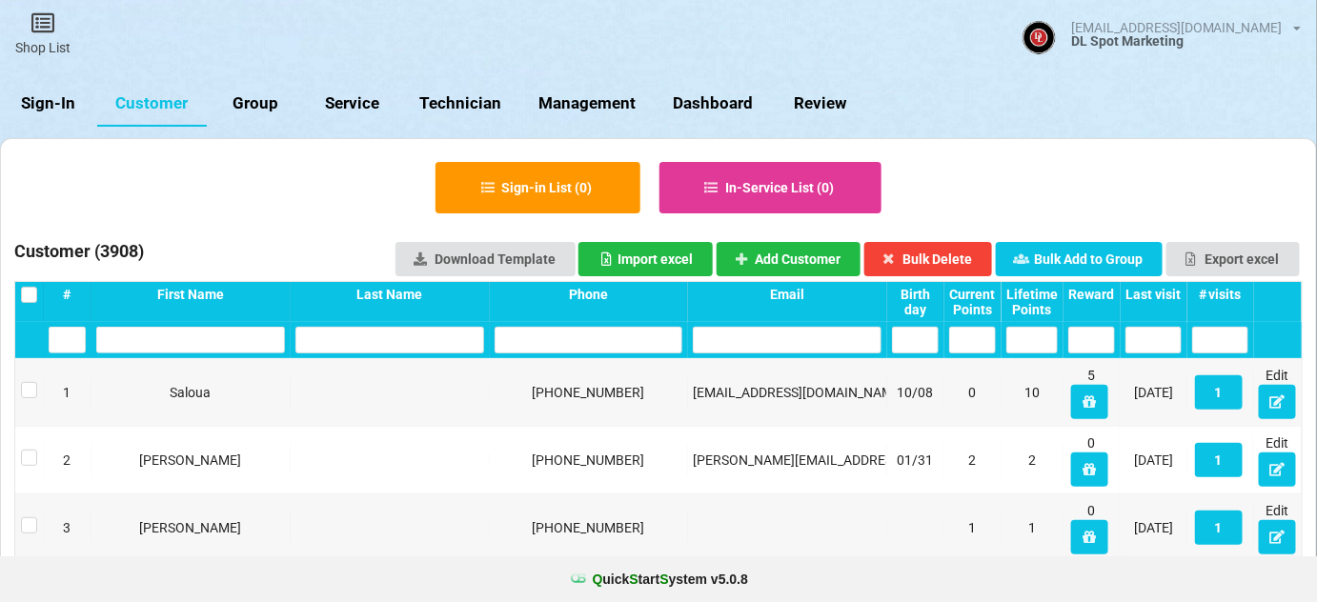
click at [41, 101] on link "Sign-In" at bounding box center [48, 104] width 97 height 46
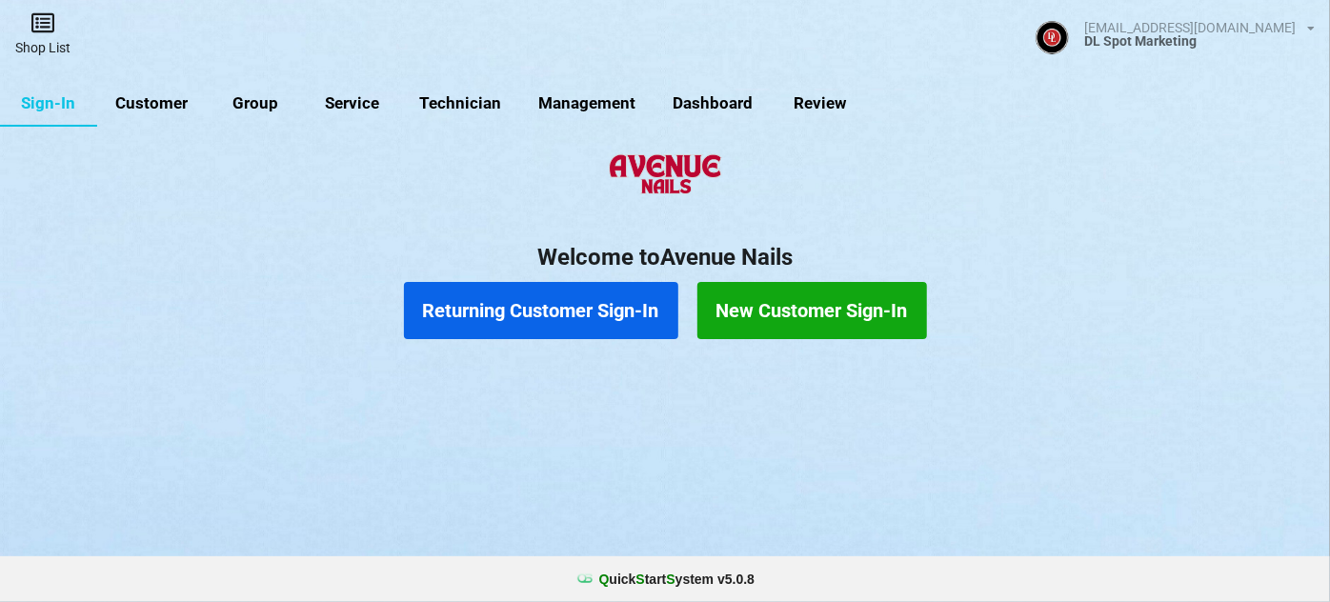
click at [48, 42] on link "Shop List" at bounding box center [43, 34] width 86 height 68
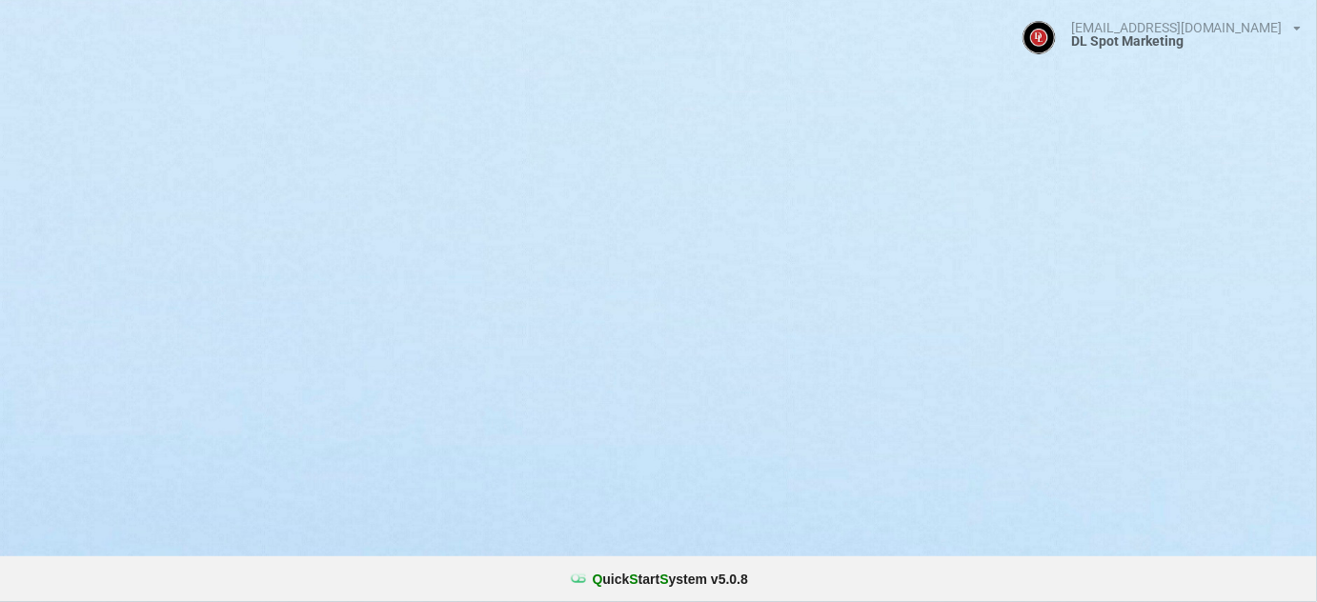
select select "25"
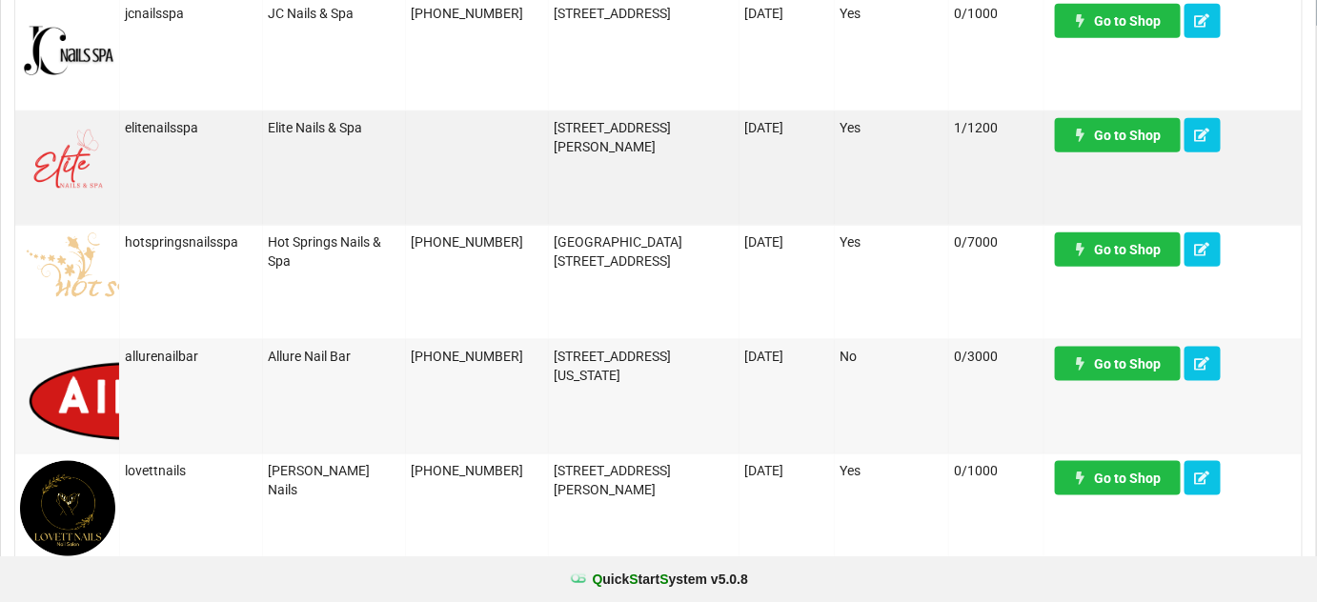
scroll to position [808, 0]
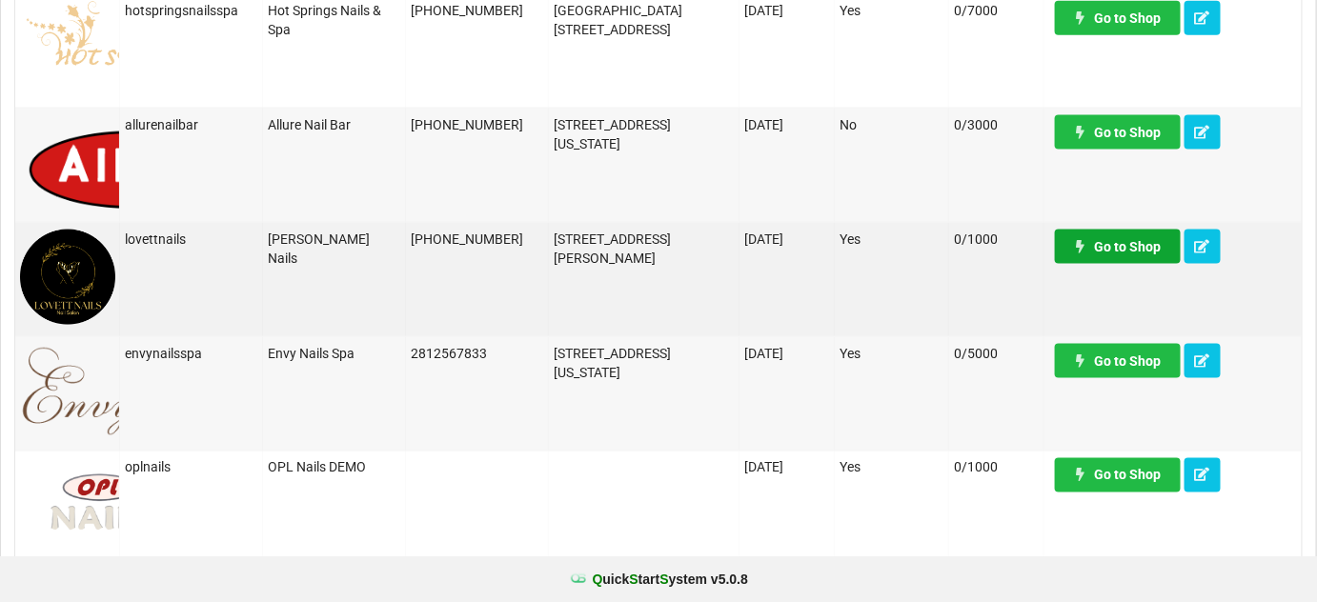
click at [1102, 244] on link "Go to Shop" at bounding box center [1118, 247] width 126 height 34
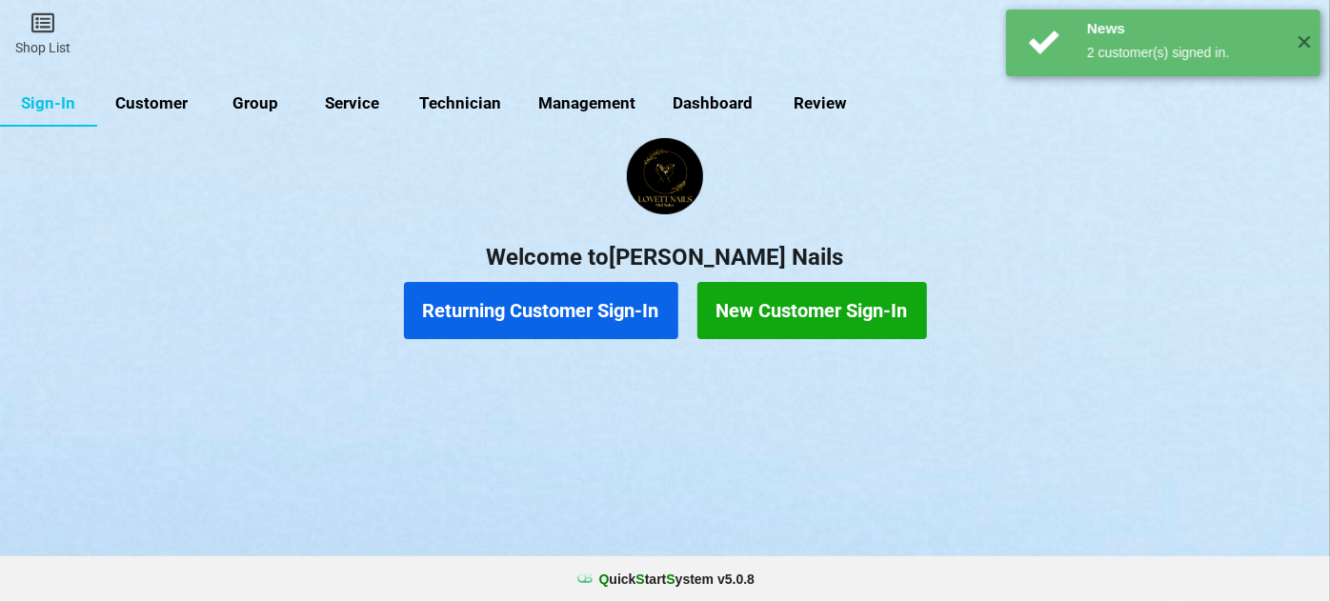
click at [139, 103] on link "Customer" at bounding box center [152, 104] width 110 height 46
select select "25"
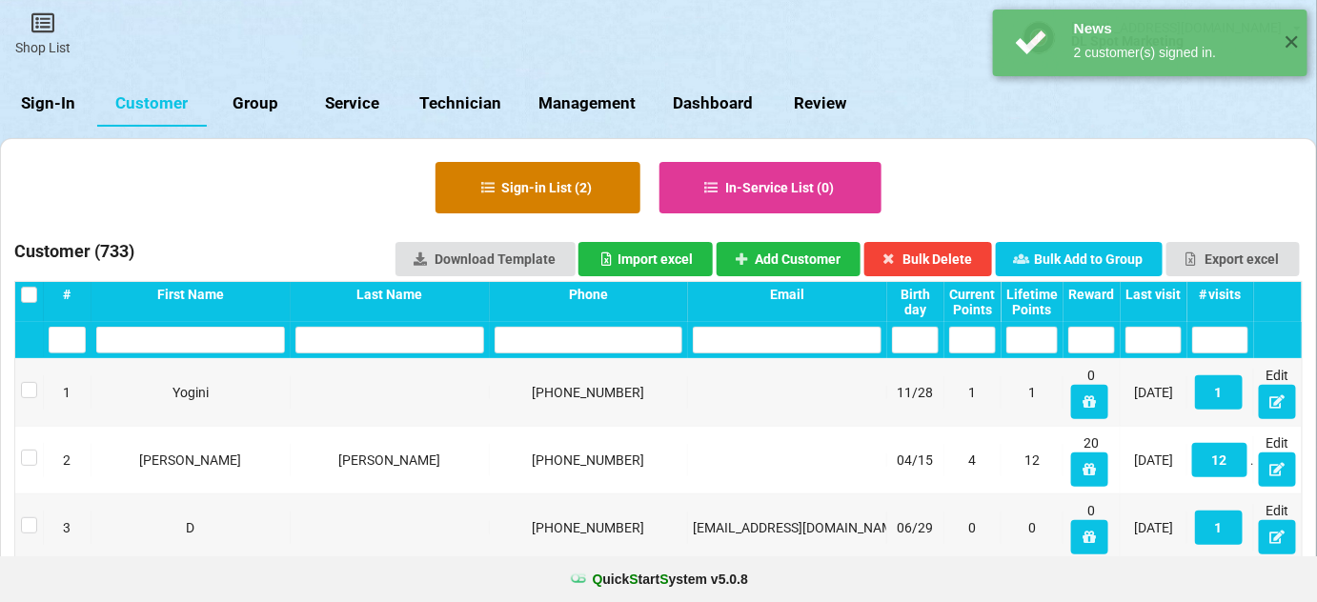
click at [574, 191] on button "Sign-in List ( 2 )" at bounding box center [537, 187] width 205 height 51
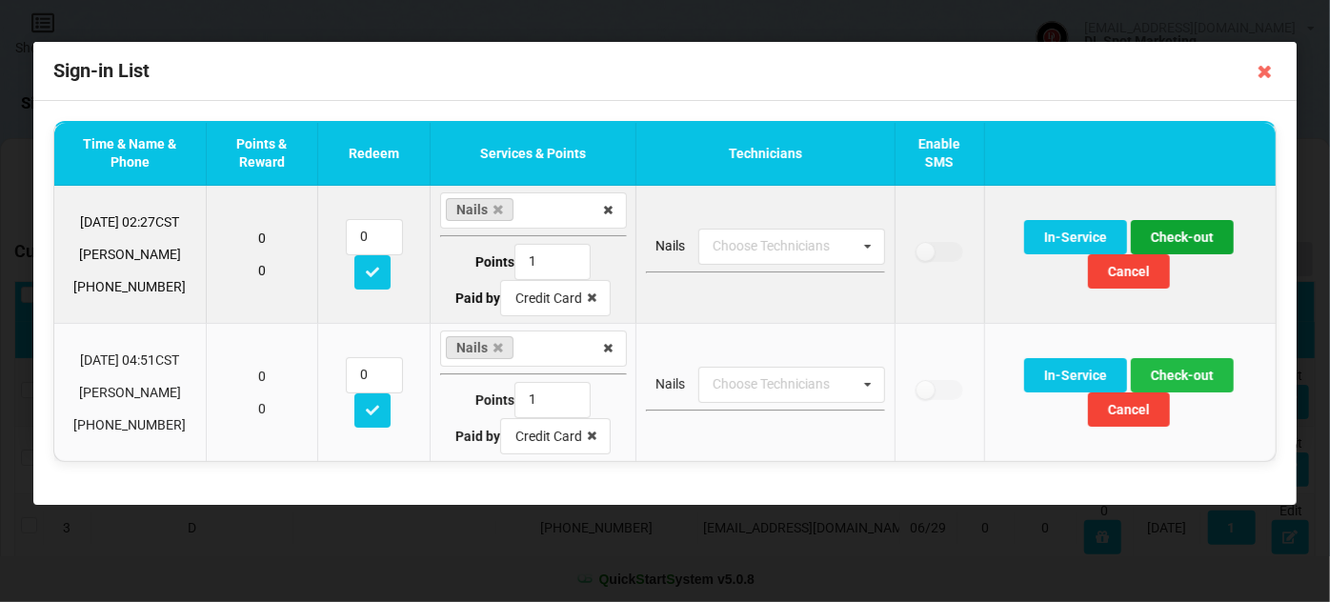
click at [1181, 238] on button "Check-out" at bounding box center [1182, 237] width 103 height 34
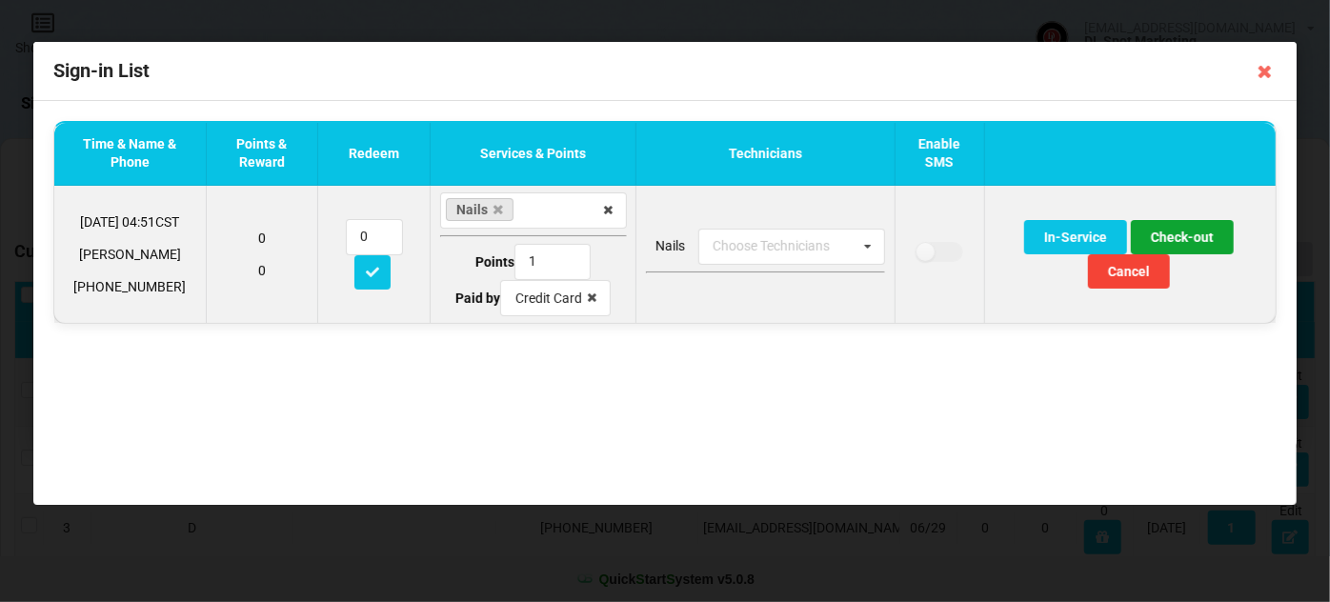
click at [1189, 236] on button "Check-out" at bounding box center [1182, 237] width 103 height 34
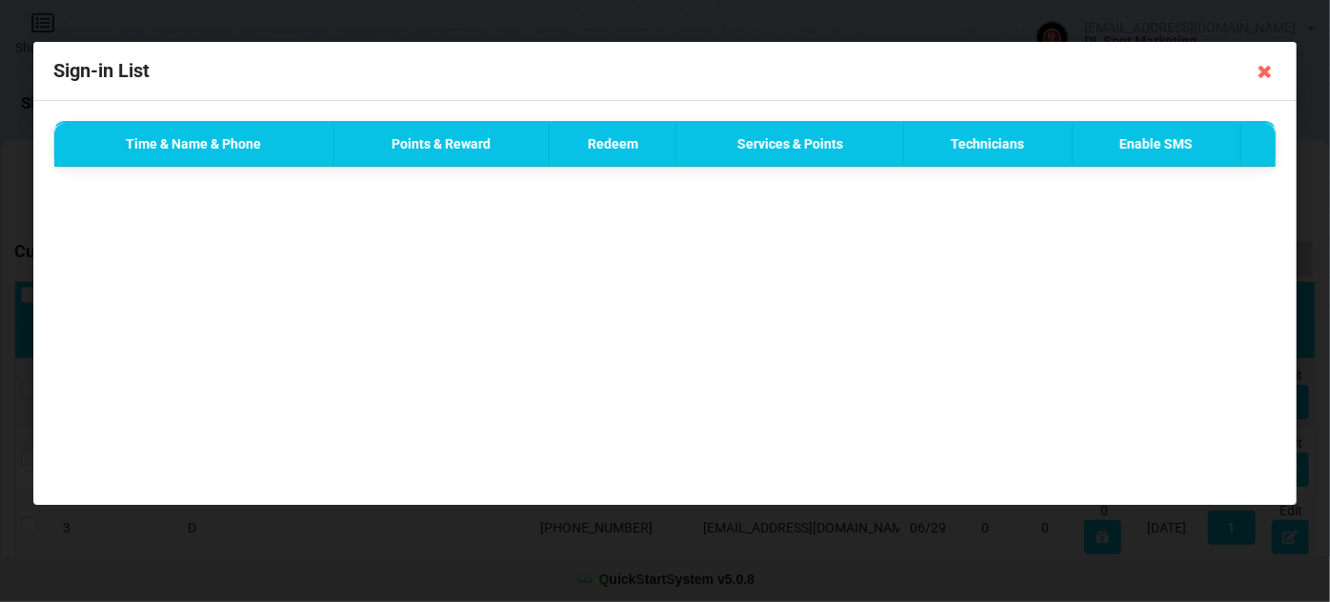
click at [1262, 71] on icon at bounding box center [1265, 71] width 30 height 30
